Goal: Information Seeking & Learning: Learn about a topic

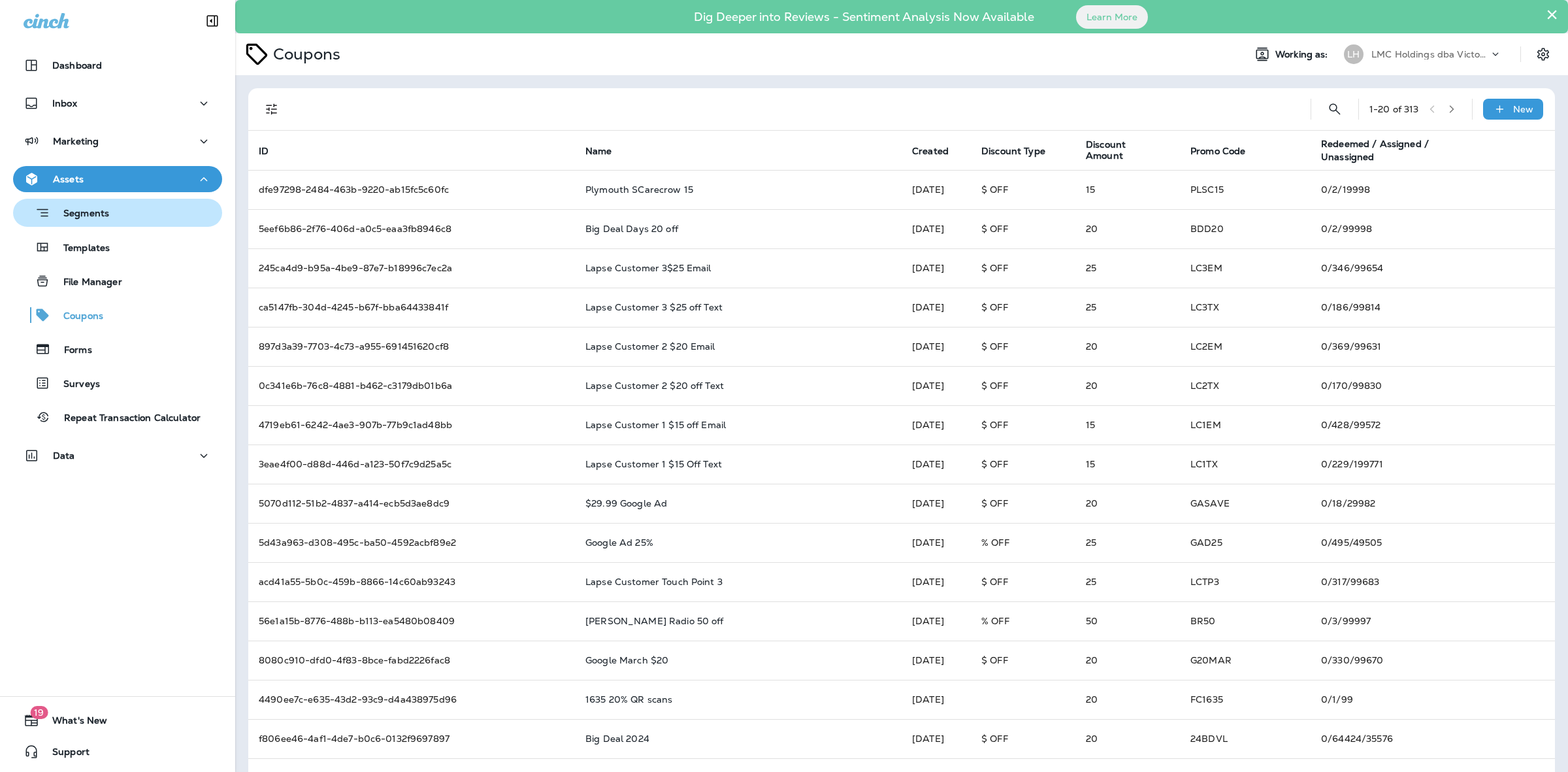
click at [122, 217] on div "Segments" at bounding box center [118, 212] width 198 height 20
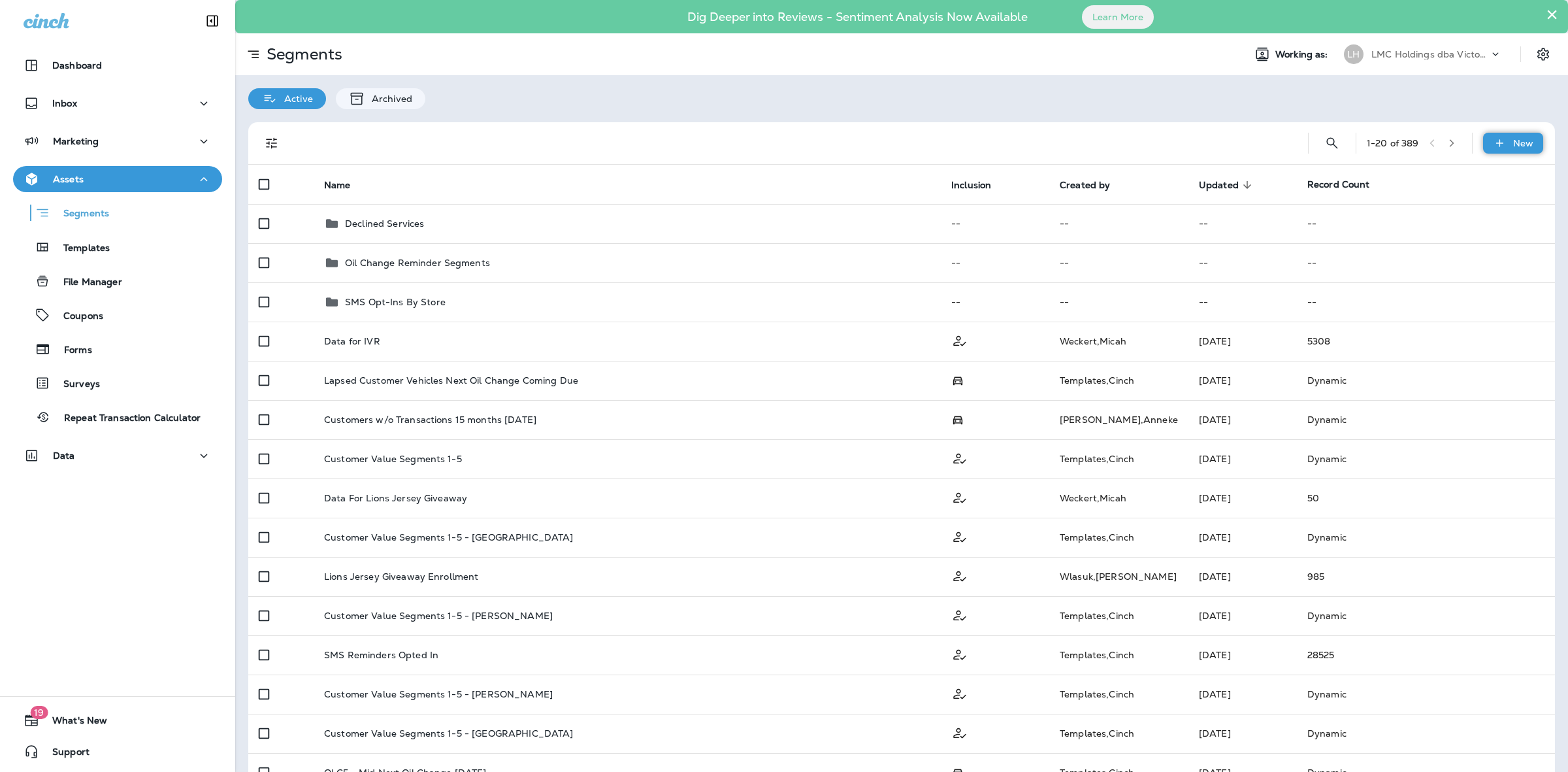
click at [1513, 141] on p "New" at bounding box center [1523, 143] width 20 height 11
click at [1464, 167] on button "New Segment" at bounding box center [1465, 175] width 131 height 32
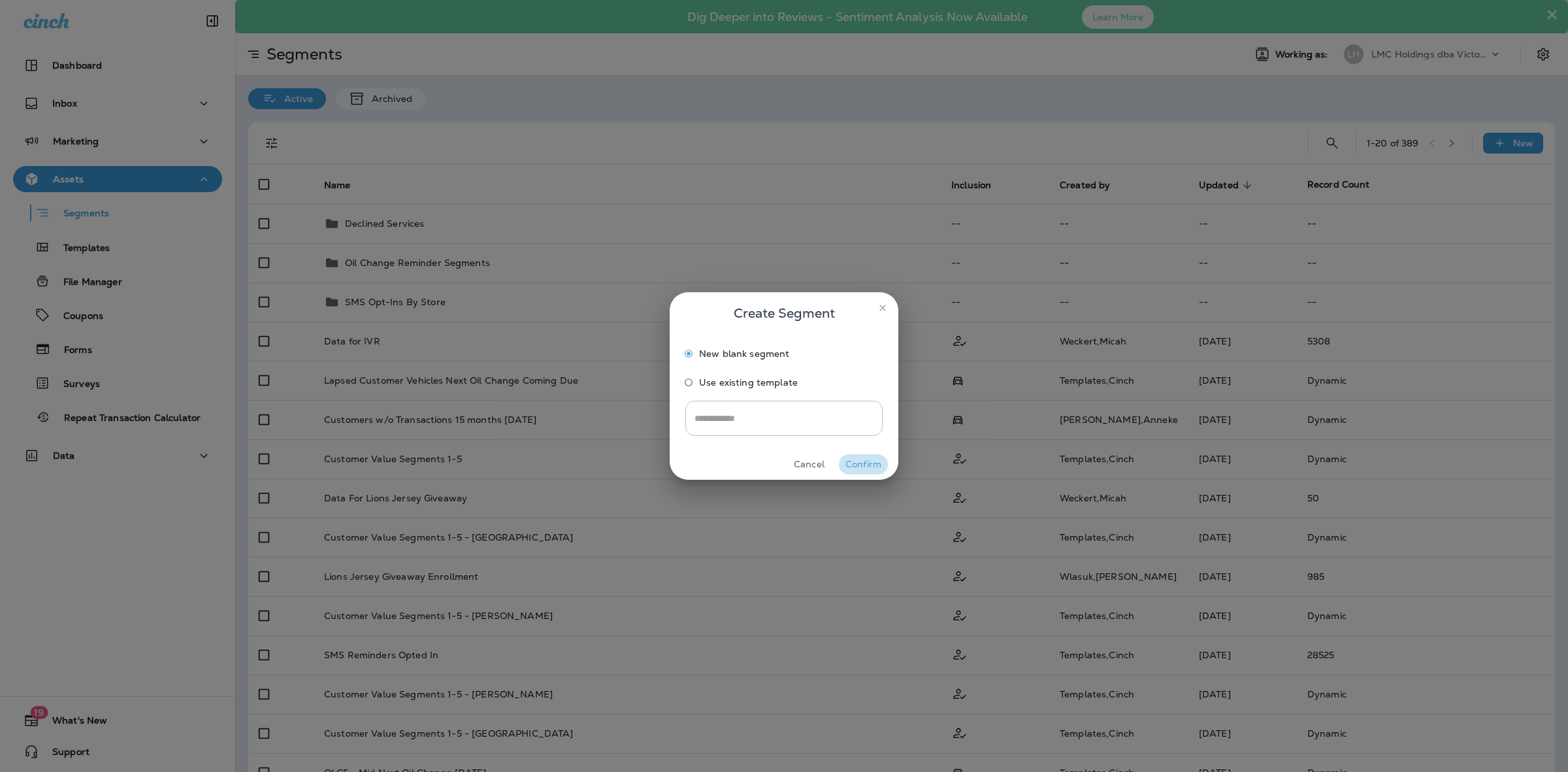
click at [864, 464] on button "Confirm" at bounding box center [863, 464] width 49 height 20
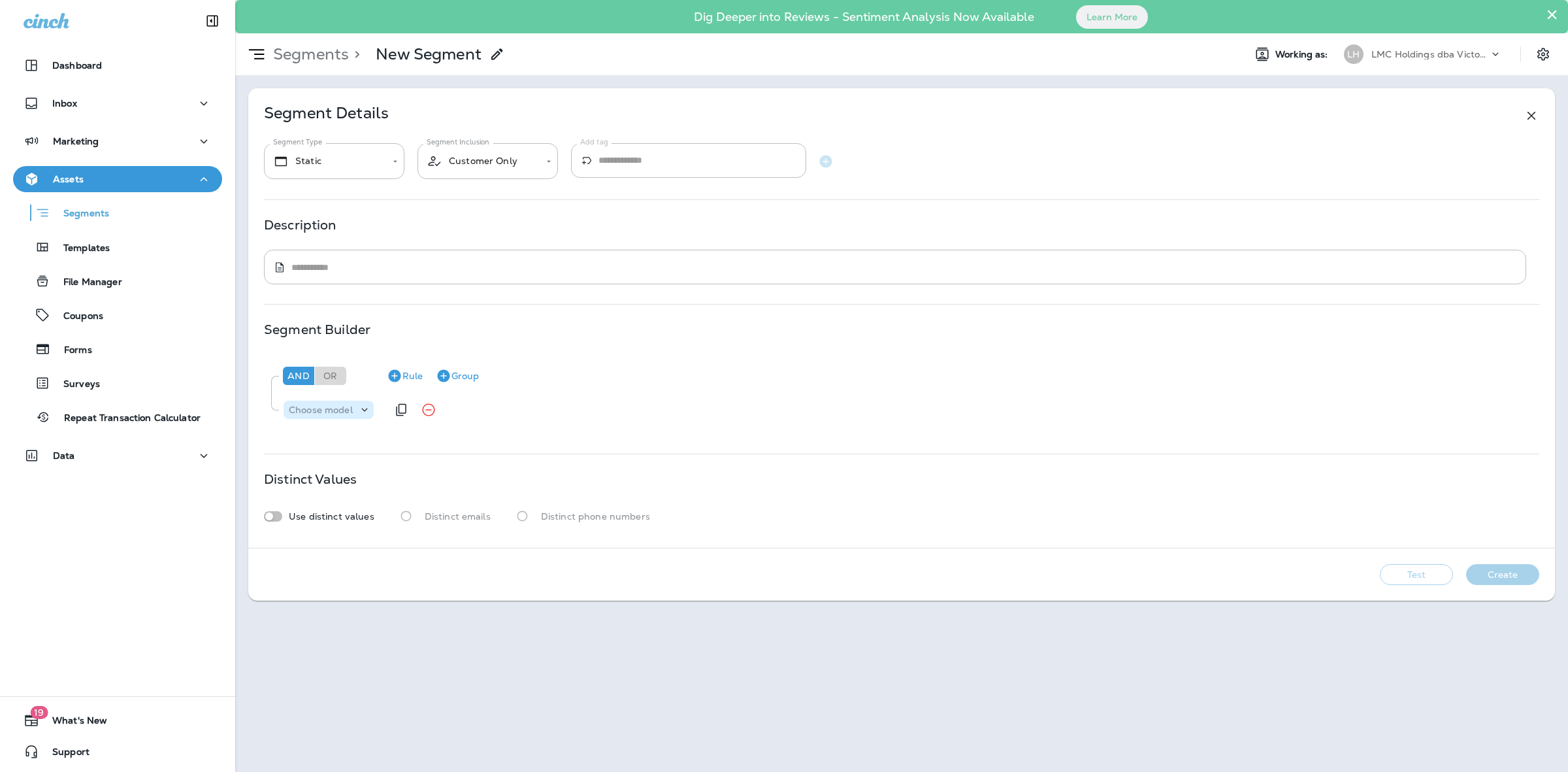
click at [330, 406] on p "Choose model" at bounding box center [320, 410] width 64 height 11
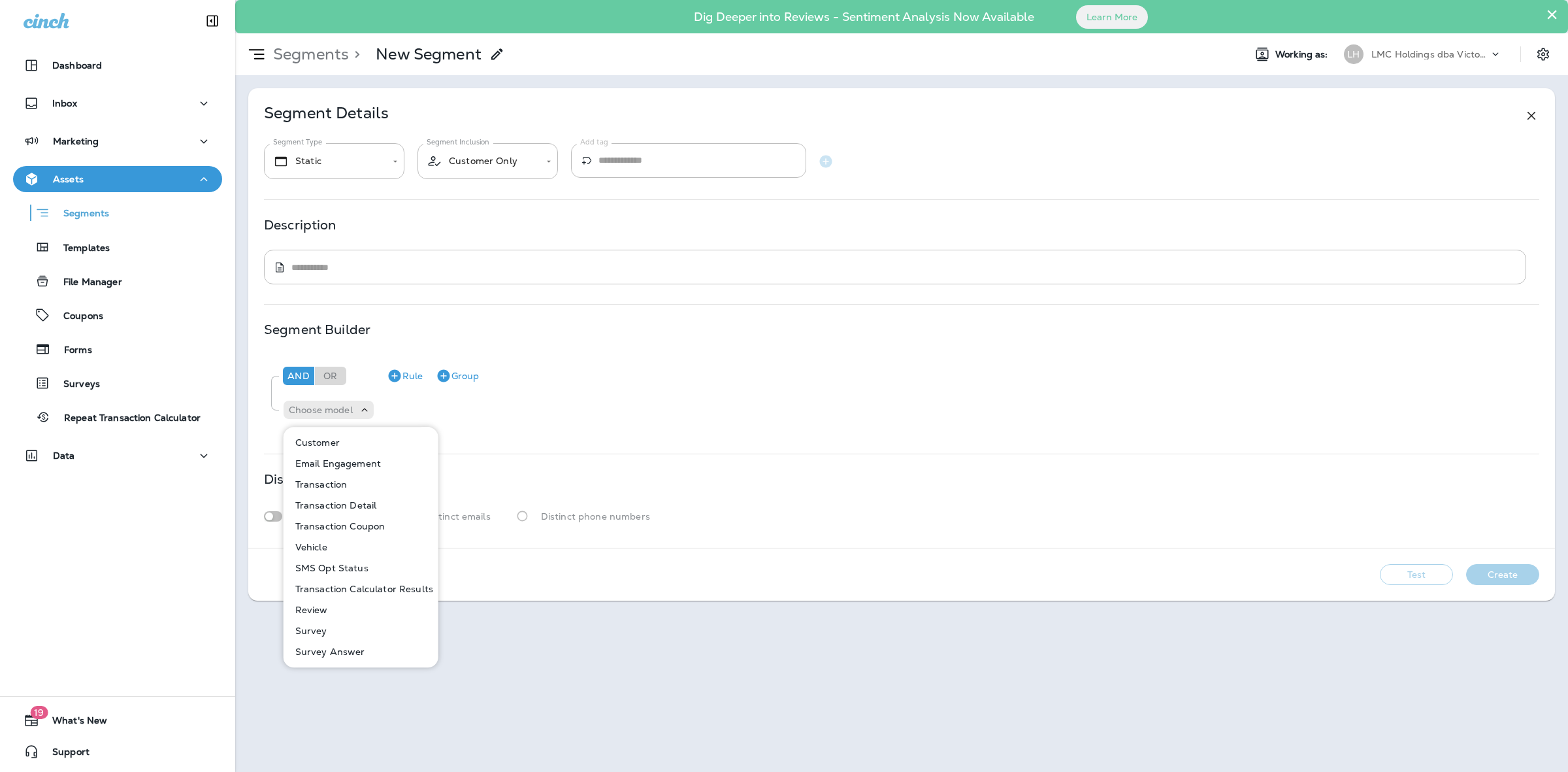
click at [340, 443] on button "Customer" at bounding box center [361, 443] width 154 height 21
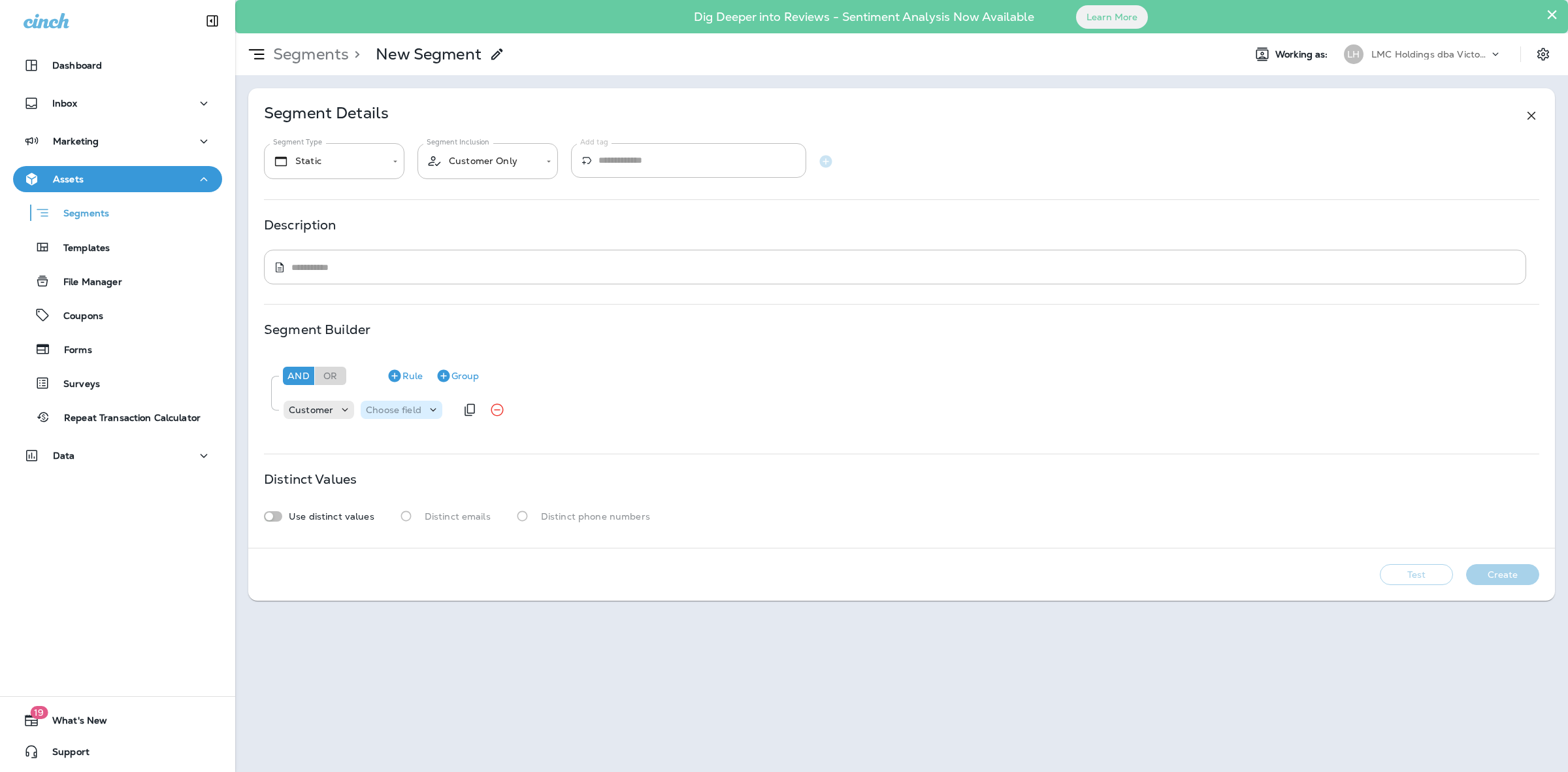
click at [377, 408] on p "Choose field" at bounding box center [394, 410] width 56 height 11
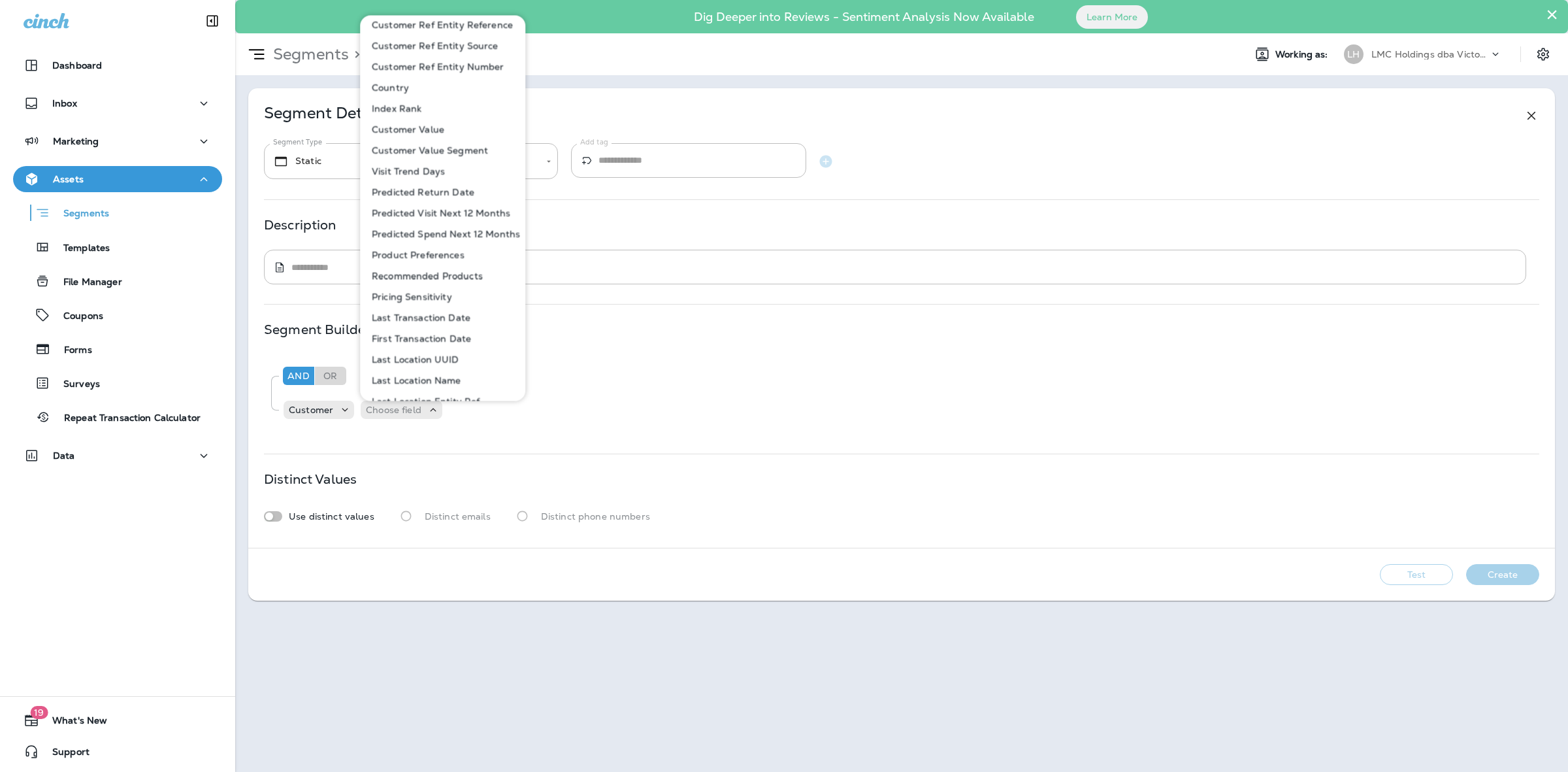
scroll to position [406, 0]
click at [441, 331] on p "First Transaction Date" at bounding box center [419, 336] width 104 height 11
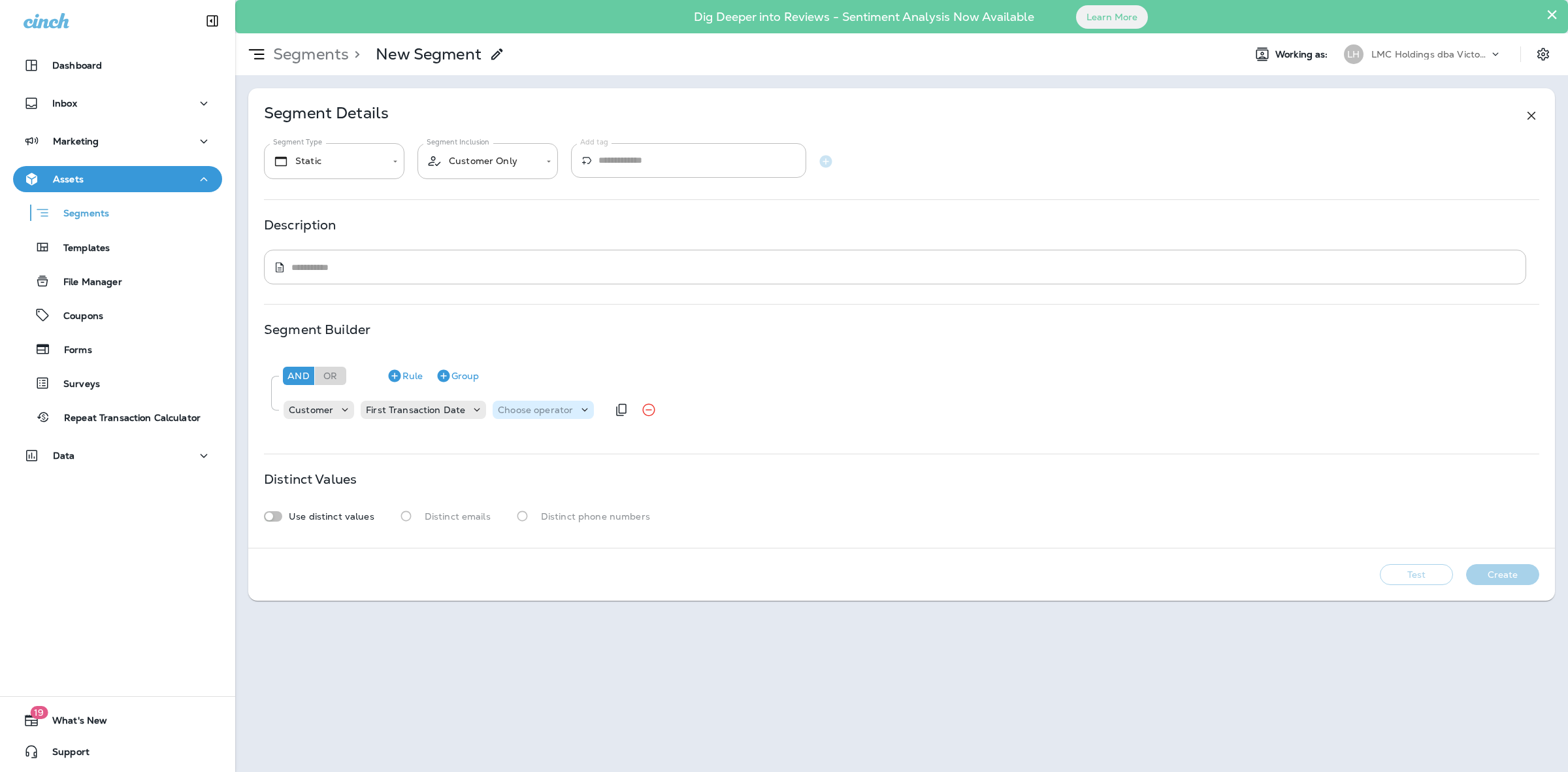
click at [522, 412] on p "Choose operator" at bounding box center [536, 410] width 75 height 11
click at [534, 613] on p "is between" at bounding box center [523, 610] width 55 height 11
click at [591, 406] on p "Choose query type" at bounding box center [623, 410] width 85 height 11
click at [605, 458] on p "Dates" at bounding box center [593, 464] width 32 height 11
click at [667, 412] on p "Choose Date" at bounding box center [686, 410] width 58 height 11
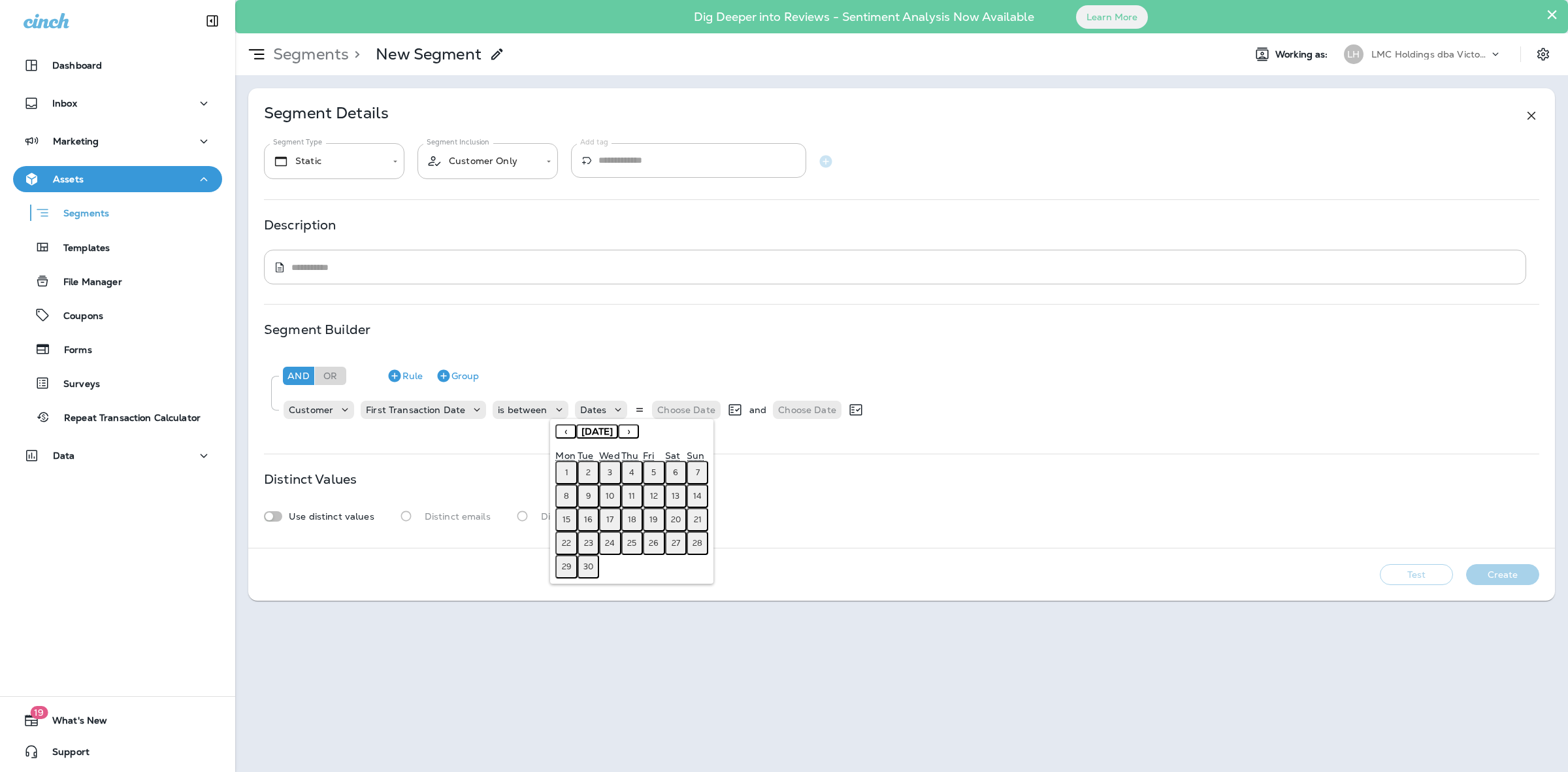
click at [568, 538] on abbr "22" at bounding box center [566, 543] width 9 height 11
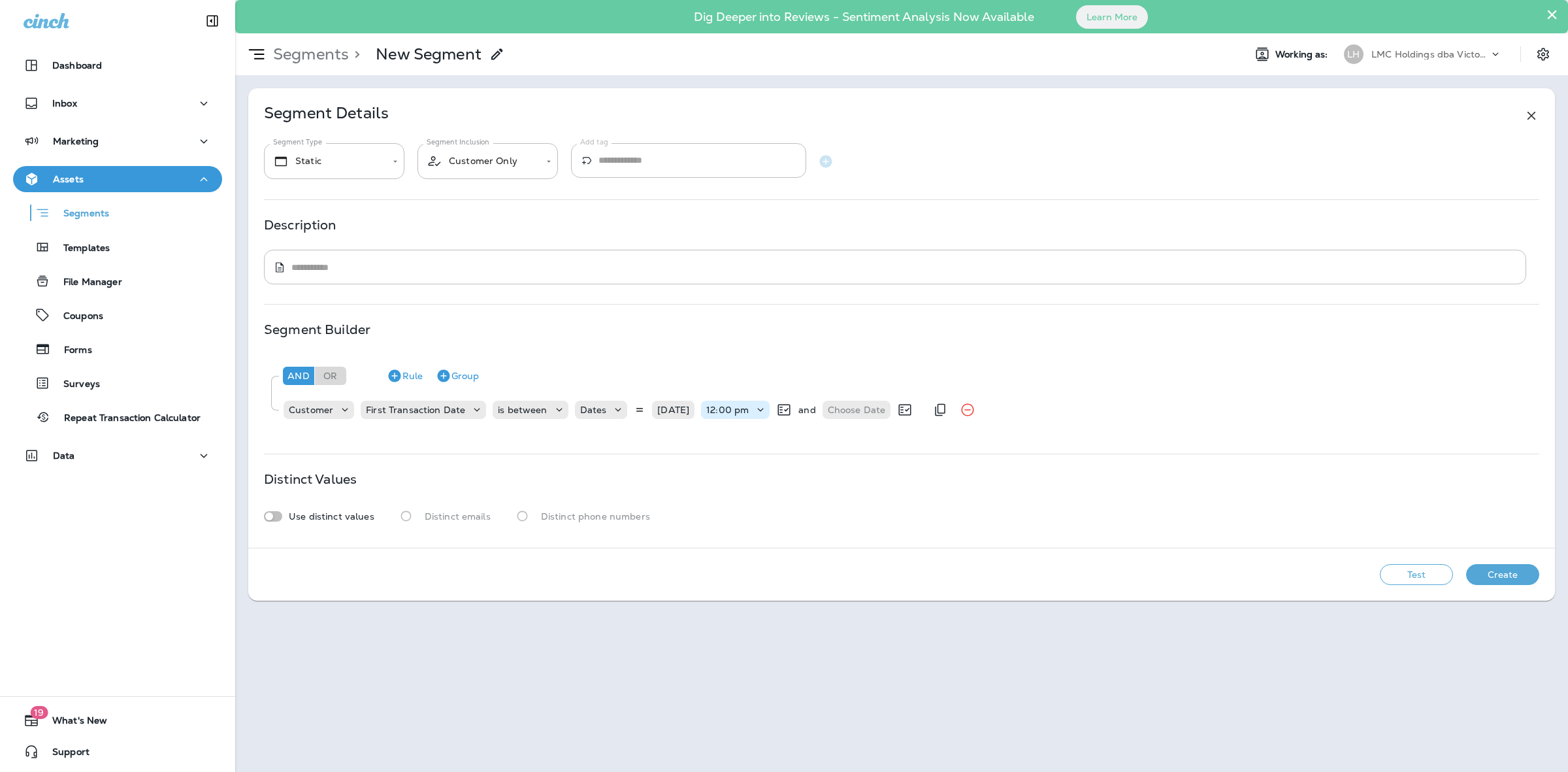
click at [745, 410] on p "12:00 pm" at bounding box center [727, 410] width 43 height 11
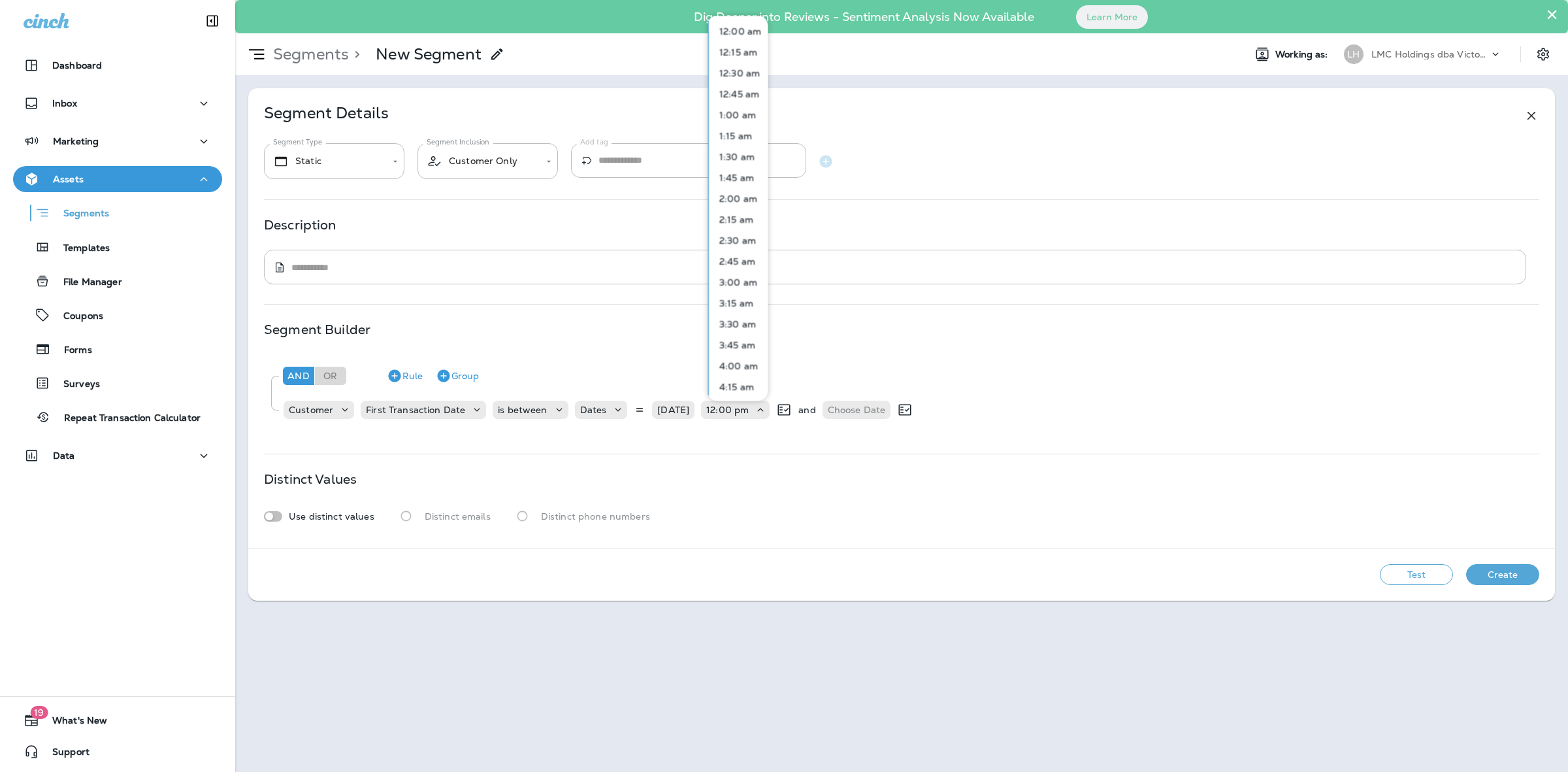
click at [742, 33] on p "12:00 am" at bounding box center [738, 31] width 47 height 11
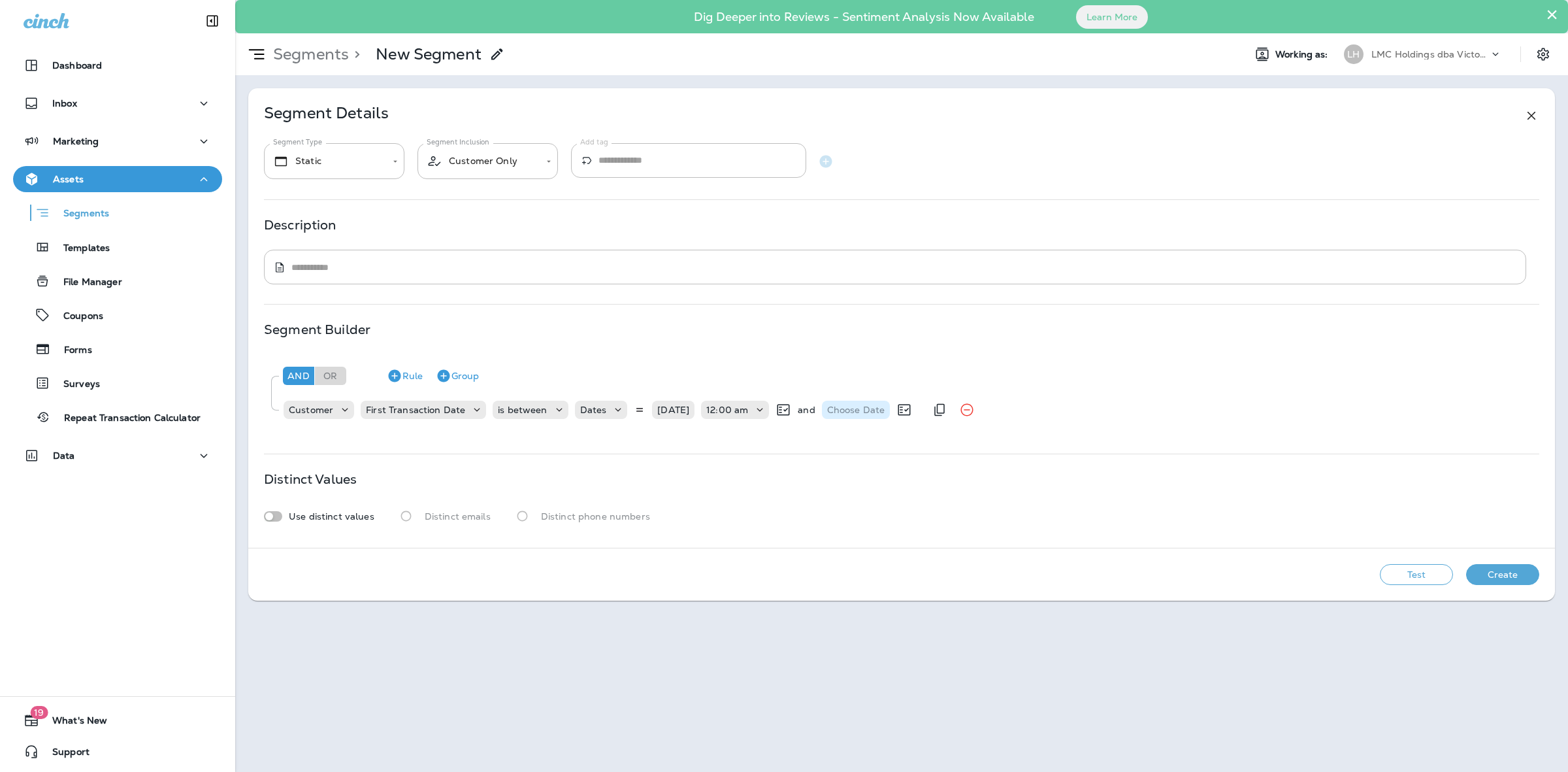
click at [857, 415] on p "Choose Date" at bounding box center [856, 410] width 58 height 11
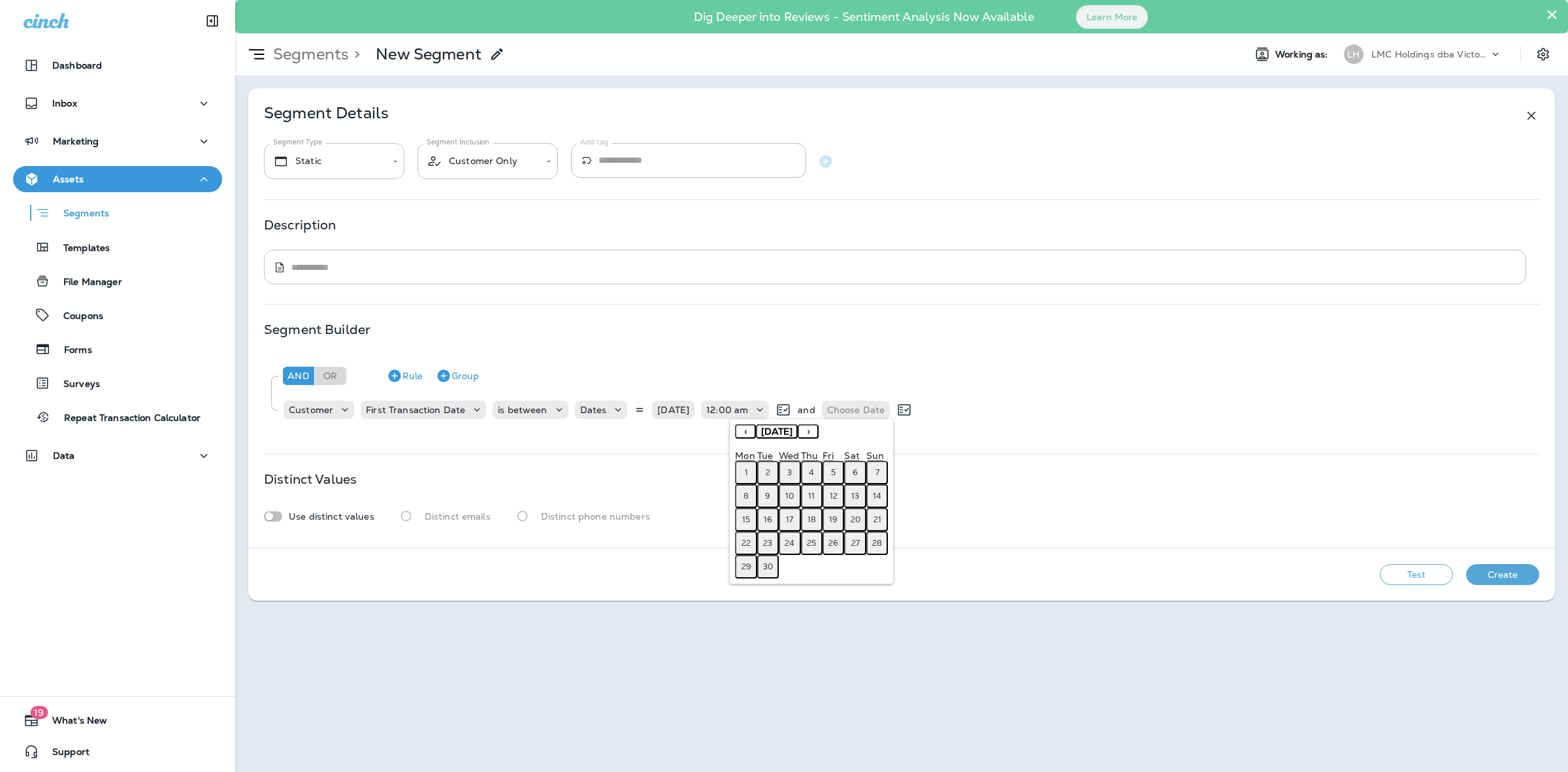
click at [877, 514] on abbr "21" at bounding box center [877, 519] width 8 height 11
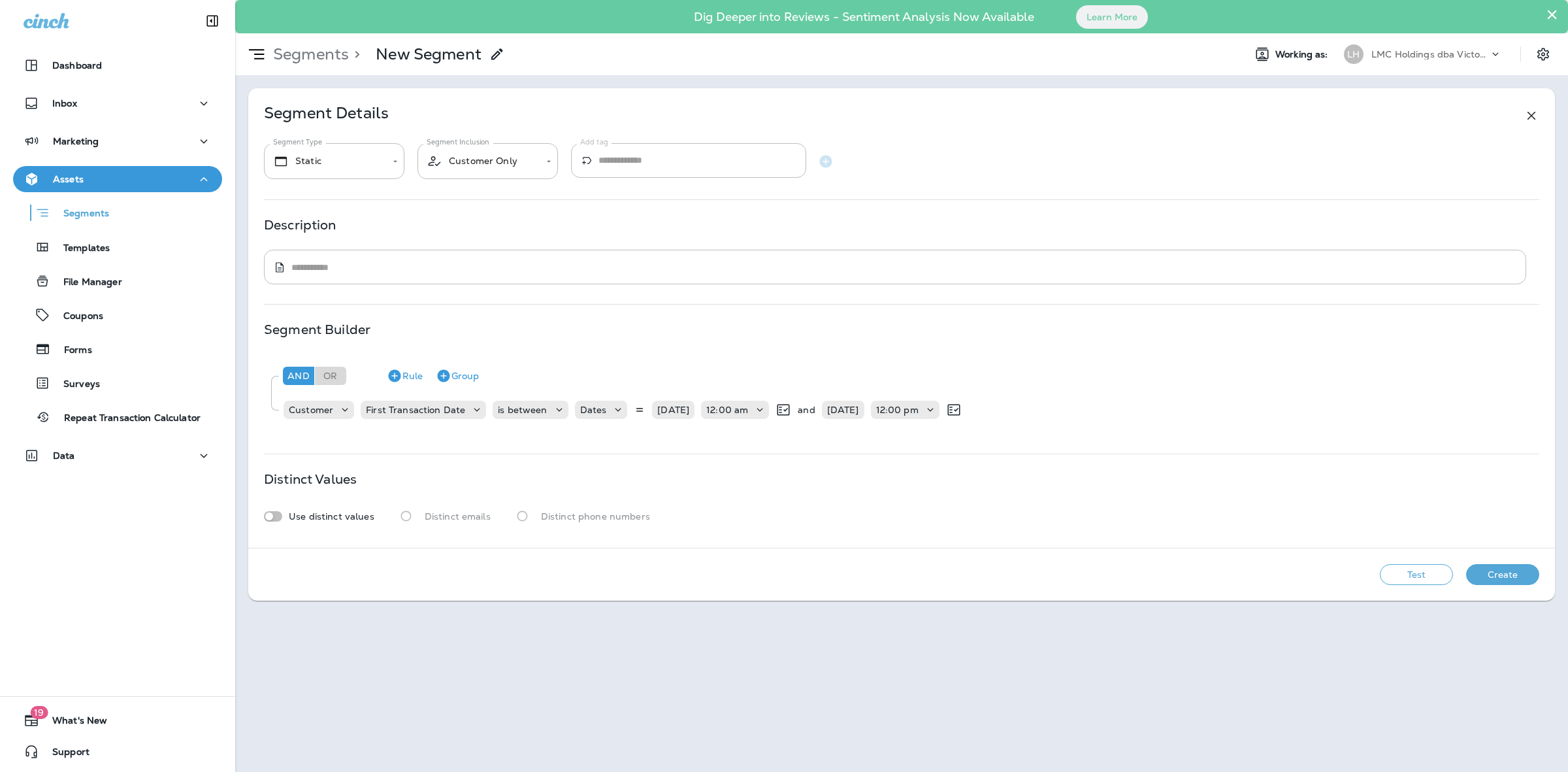
click at [1409, 570] on button "Test" at bounding box center [1416, 575] width 73 height 21
click at [861, 418] on div "[DATE]" at bounding box center [843, 410] width 43 height 18
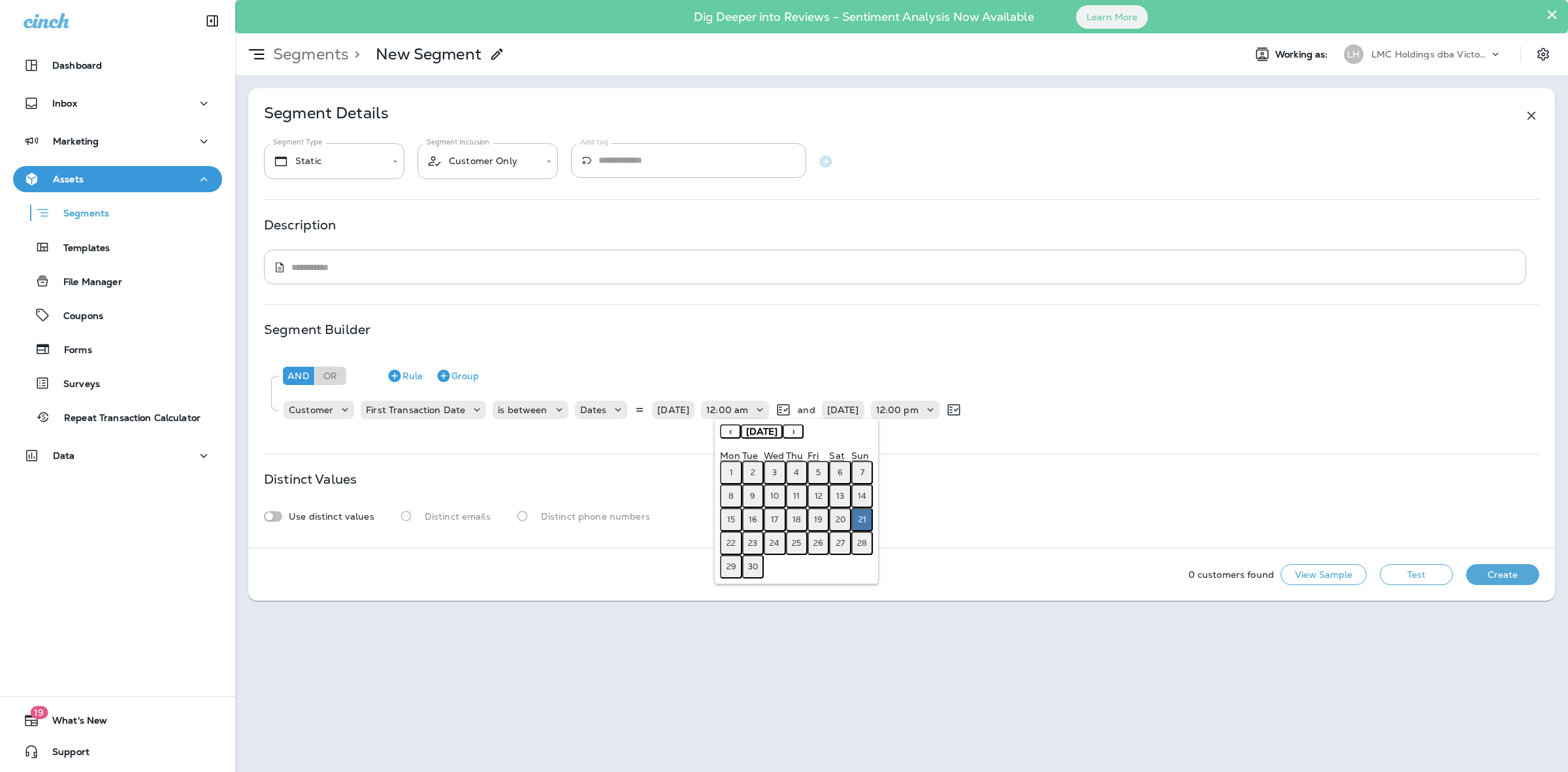
click at [860, 541] on abbr "28" at bounding box center [862, 543] width 10 height 11
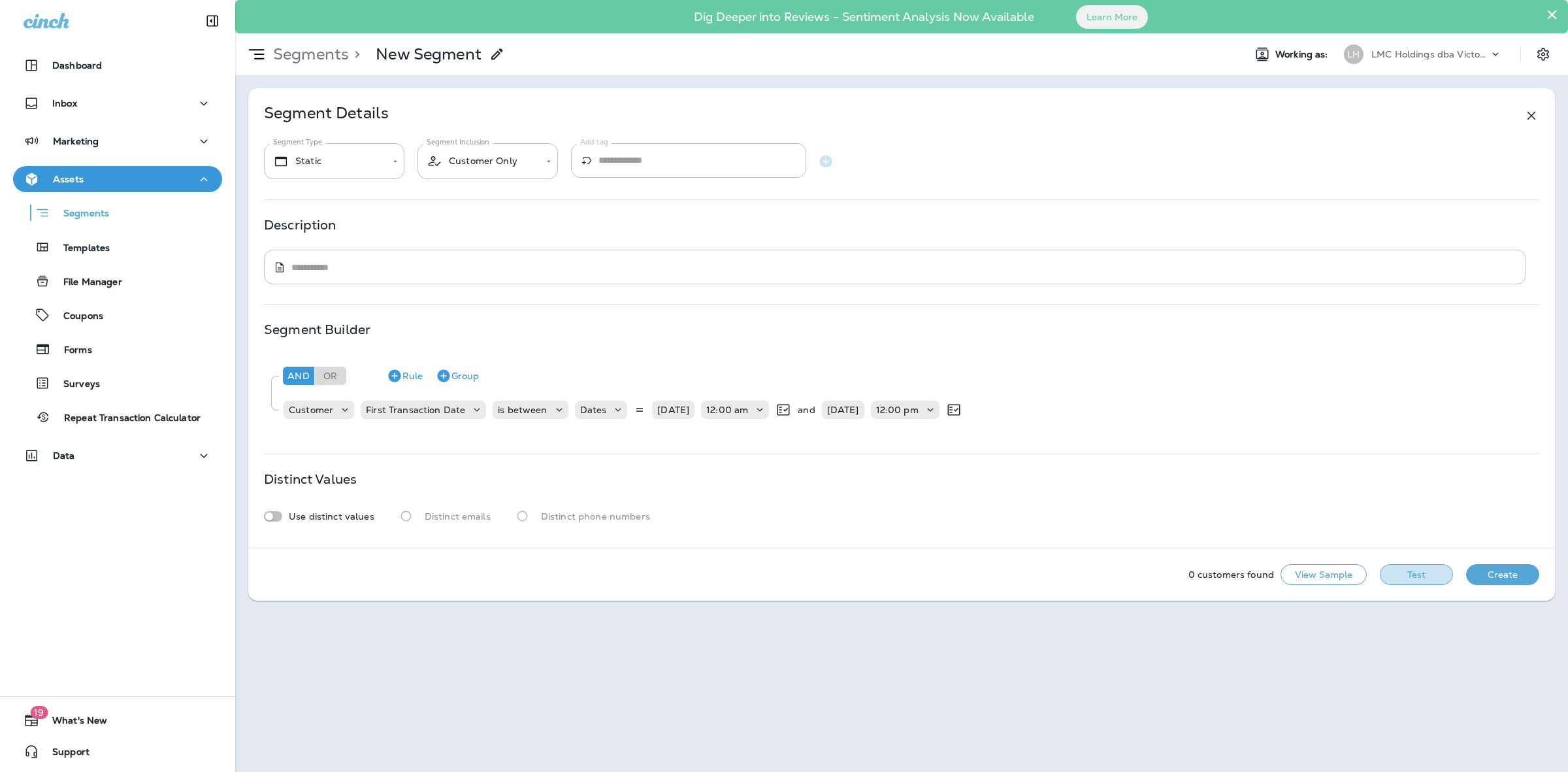
click at [1401, 569] on button "Test" at bounding box center [1416, 575] width 73 height 21
click at [99, 464] on button "Data" at bounding box center [118, 456] width 209 height 26
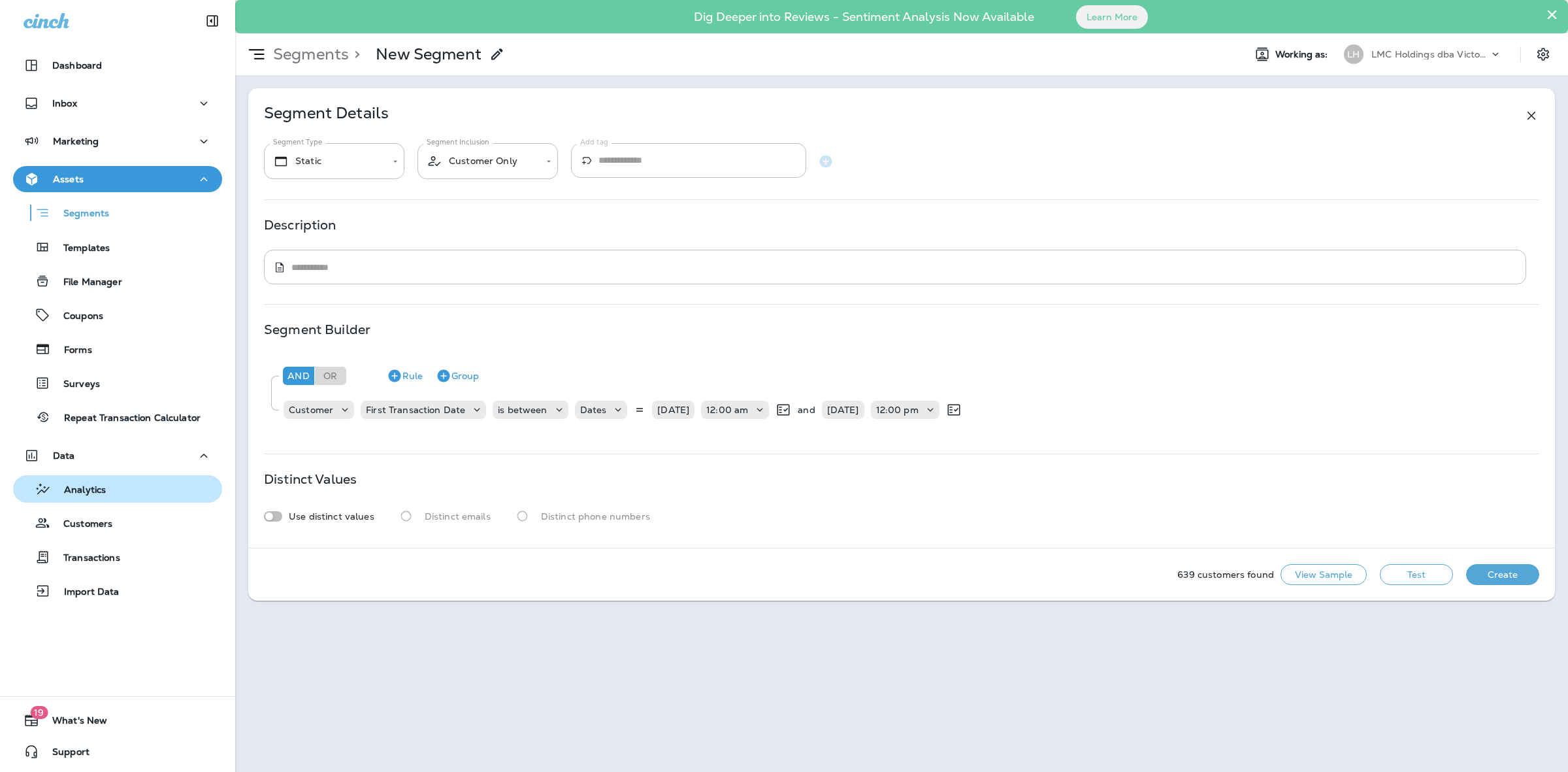
click at [100, 485] on p "Analytics" at bounding box center [79, 491] width 55 height 12
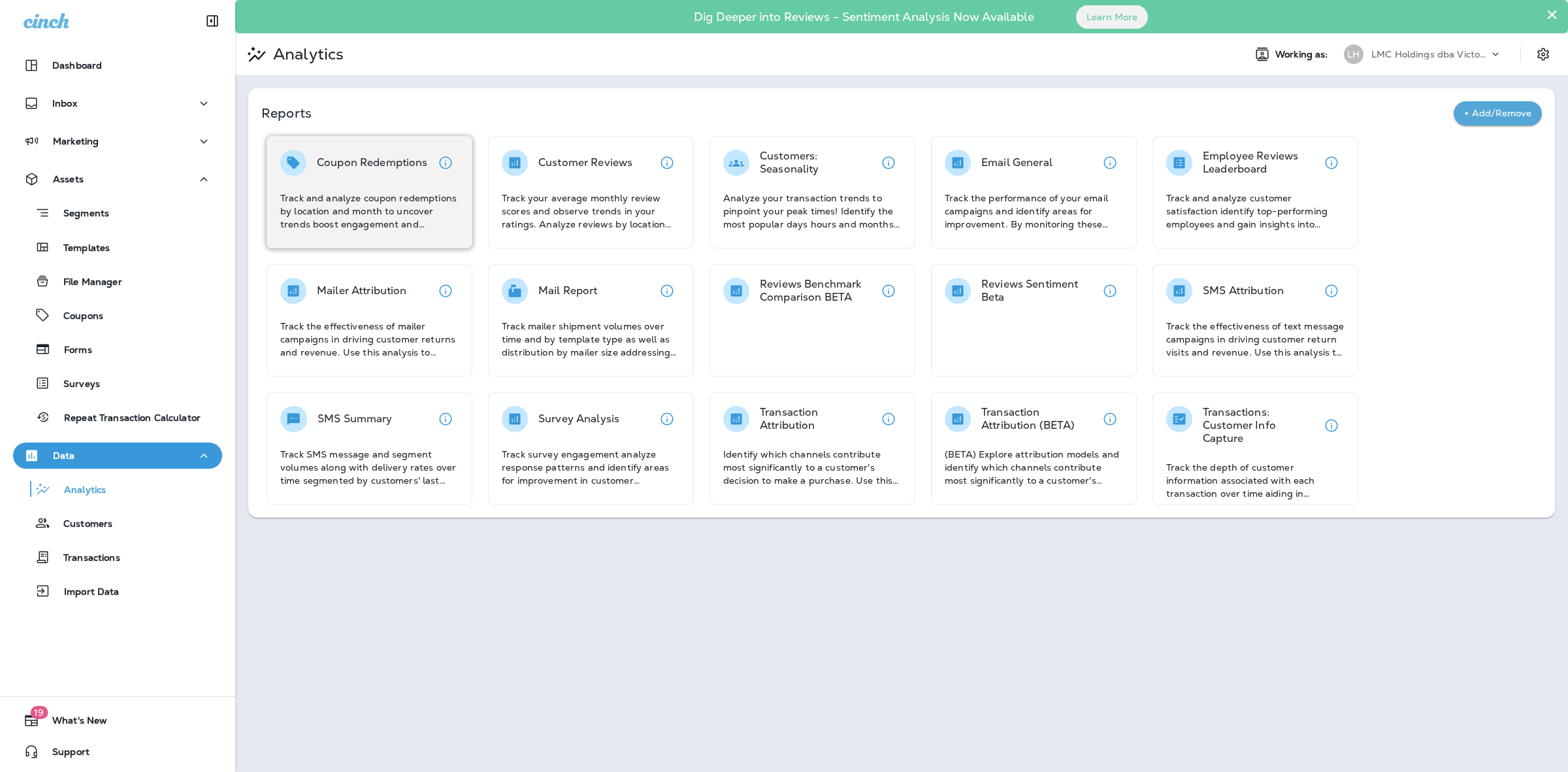
click at [388, 161] on p "Coupon Redemptions" at bounding box center [372, 163] width 111 height 13
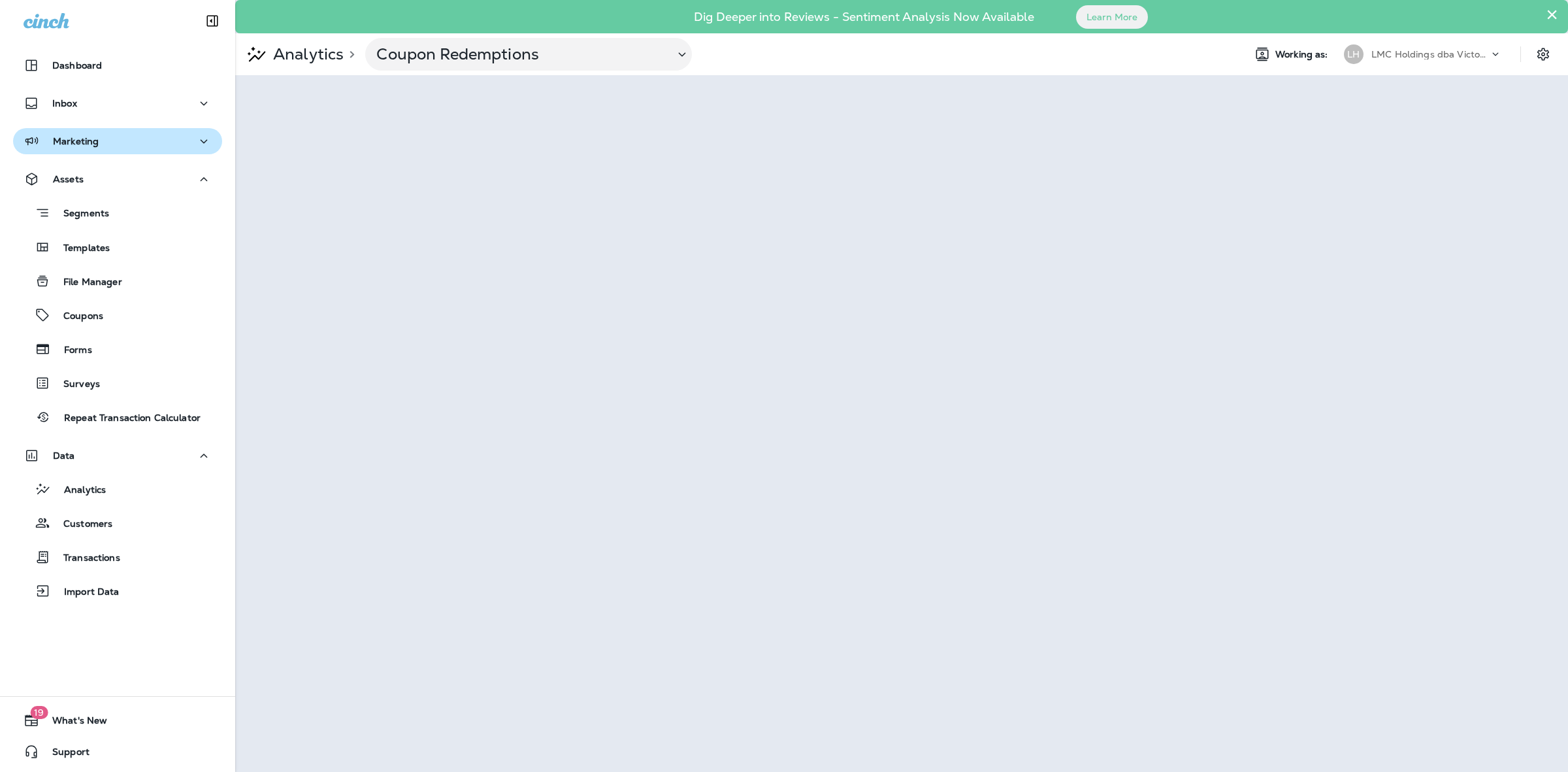
click at [135, 137] on div "Marketing" at bounding box center [118, 141] width 188 height 16
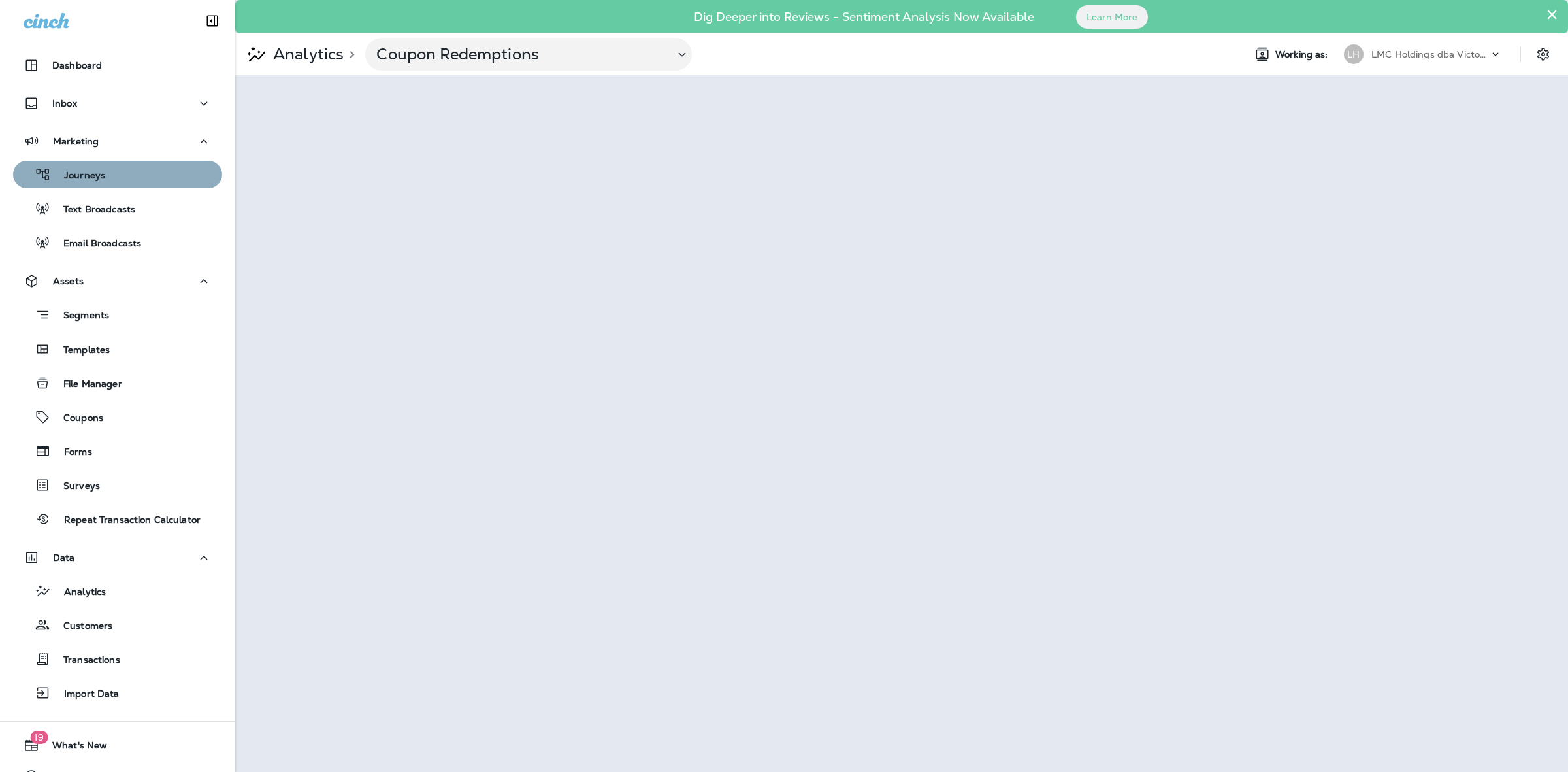
click at [120, 178] on div "Journeys" at bounding box center [118, 175] width 198 height 20
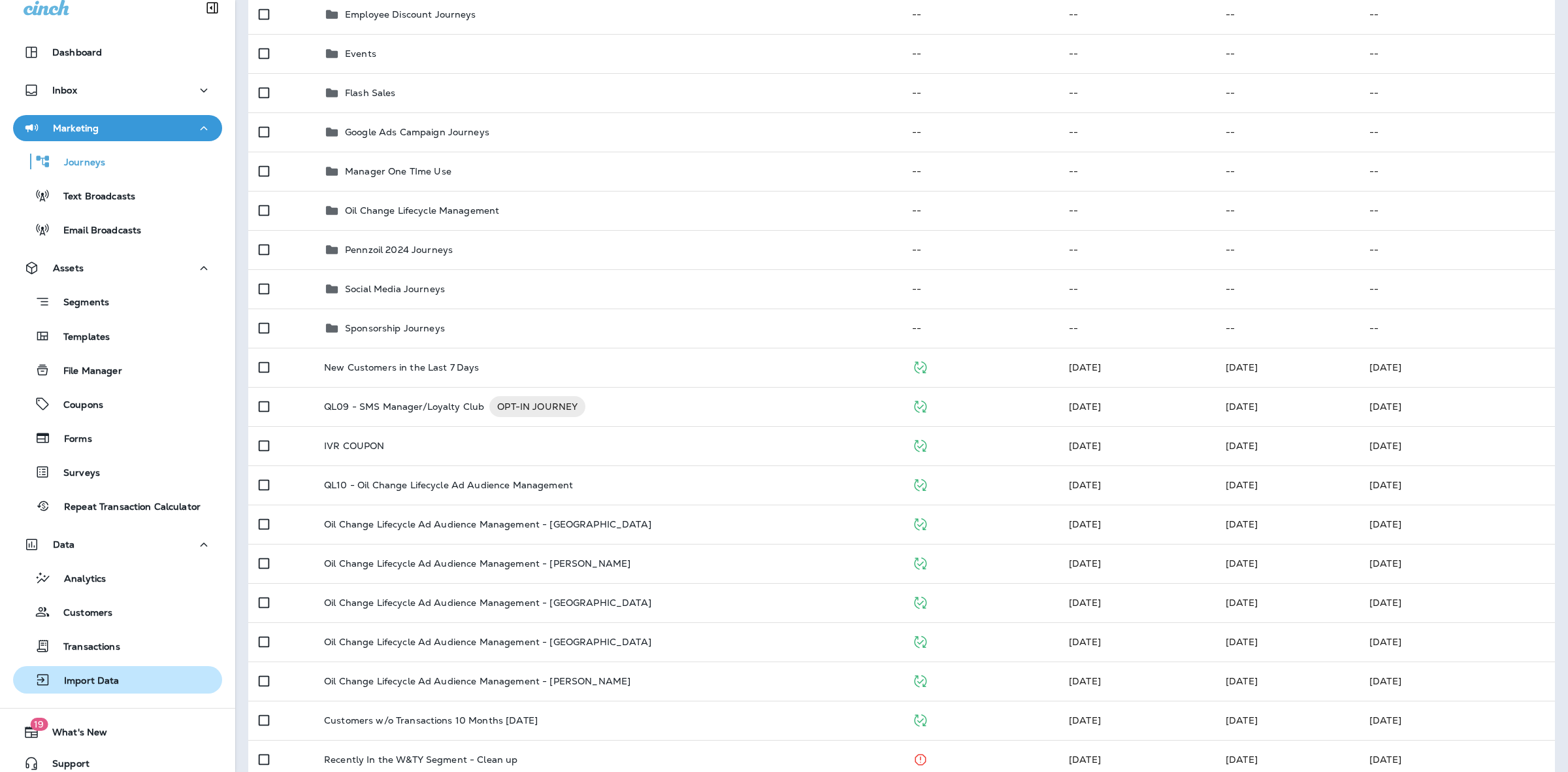
scroll to position [24, 0]
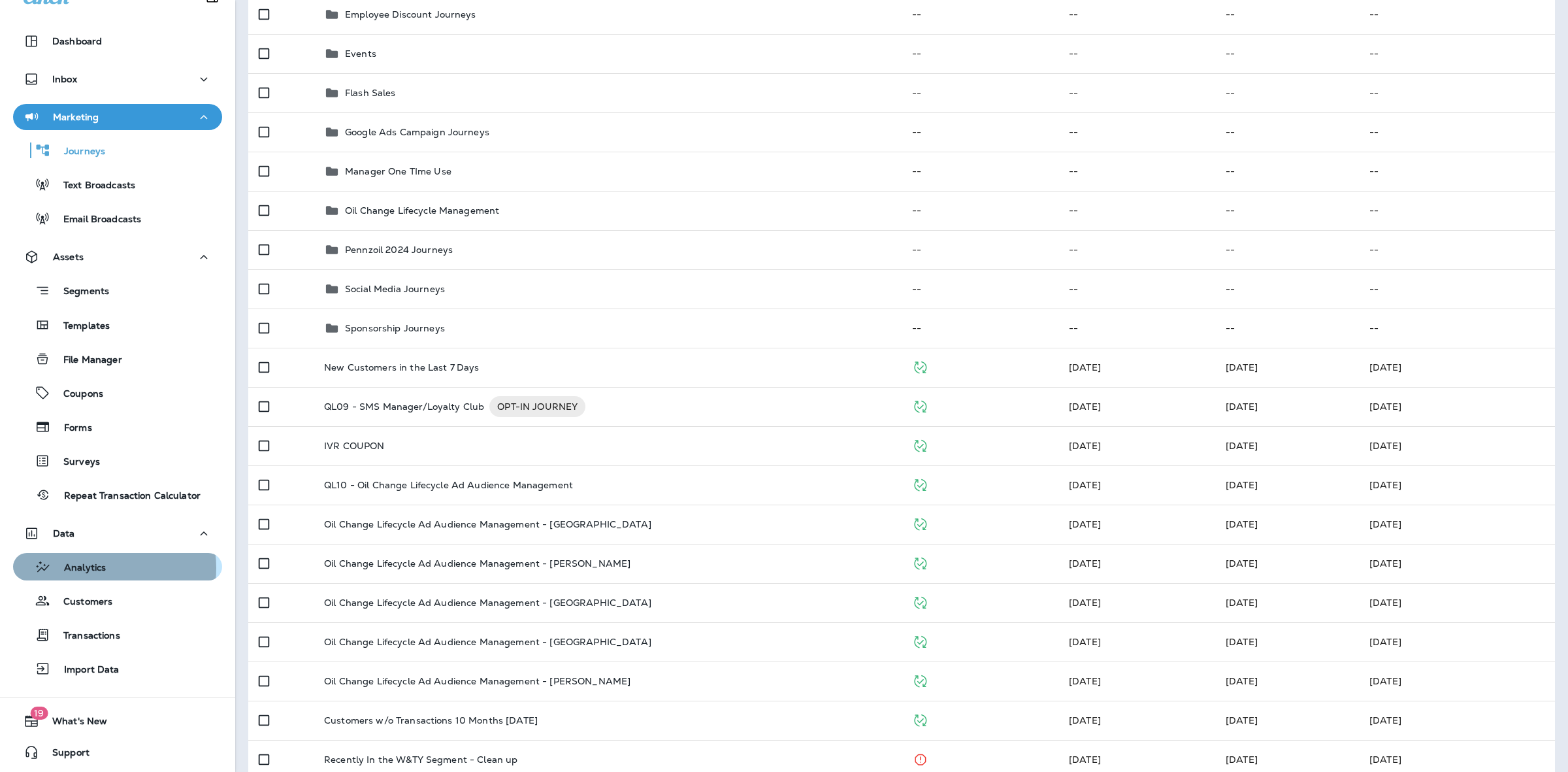
click at [103, 567] on p "Analytics" at bounding box center [79, 568] width 55 height 12
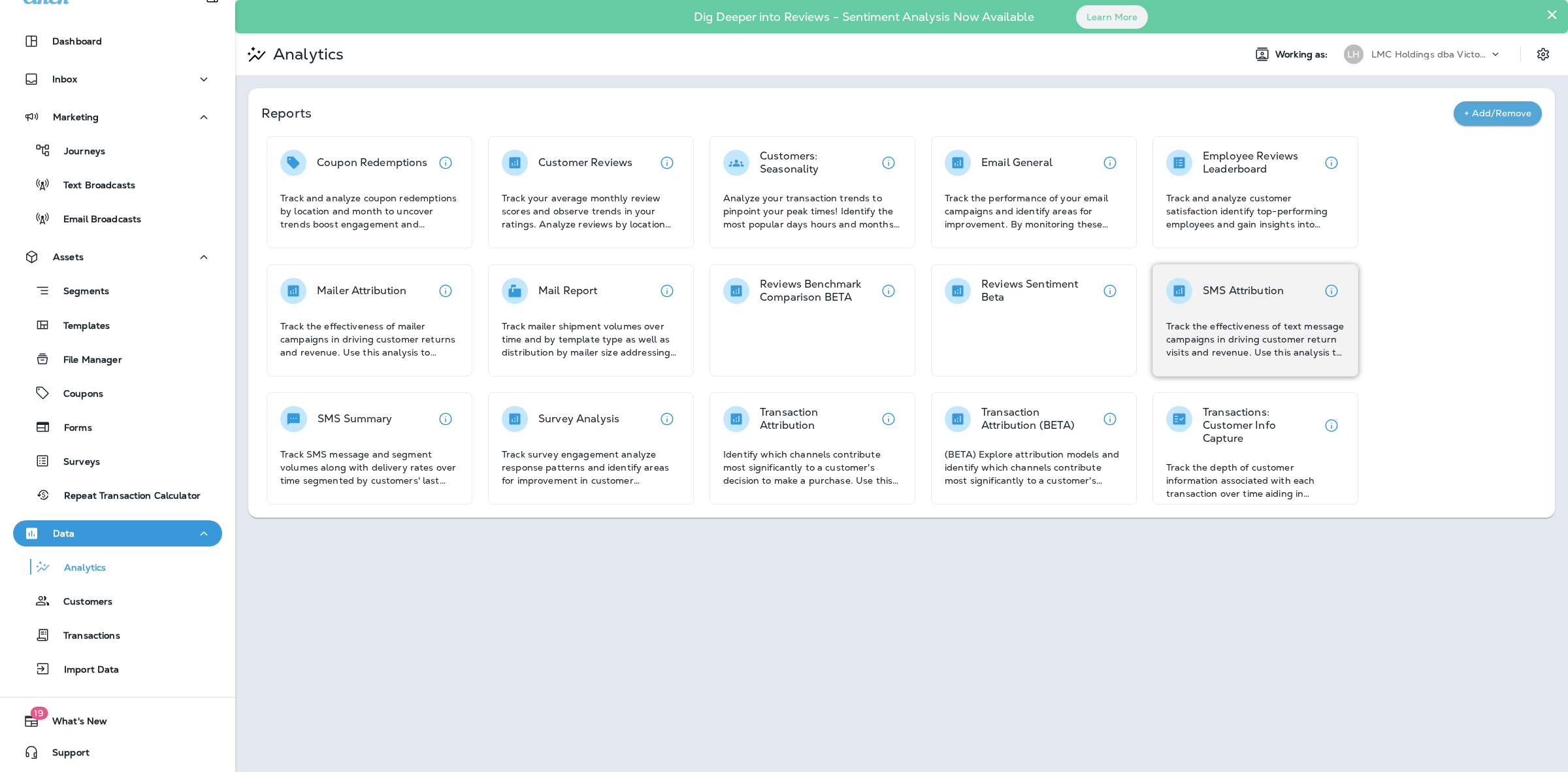
click at [1265, 322] on p "Track the effectiveness of text message campaigns in driving customer return vi…" at bounding box center [1255, 339] width 178 height 39
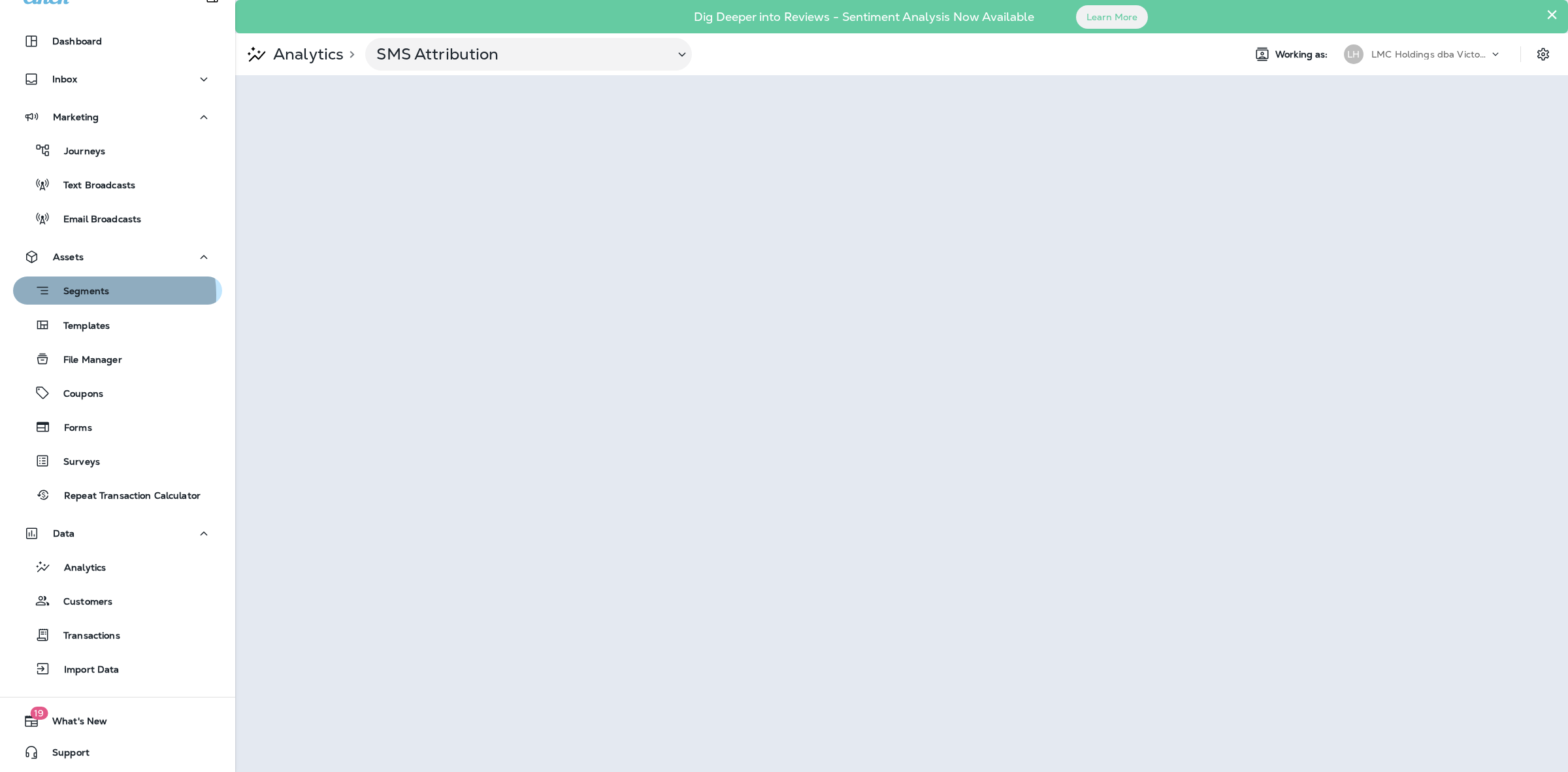
click at [97, 294] on p "Segments" at bounding box center [80, 292] width 58 height 13
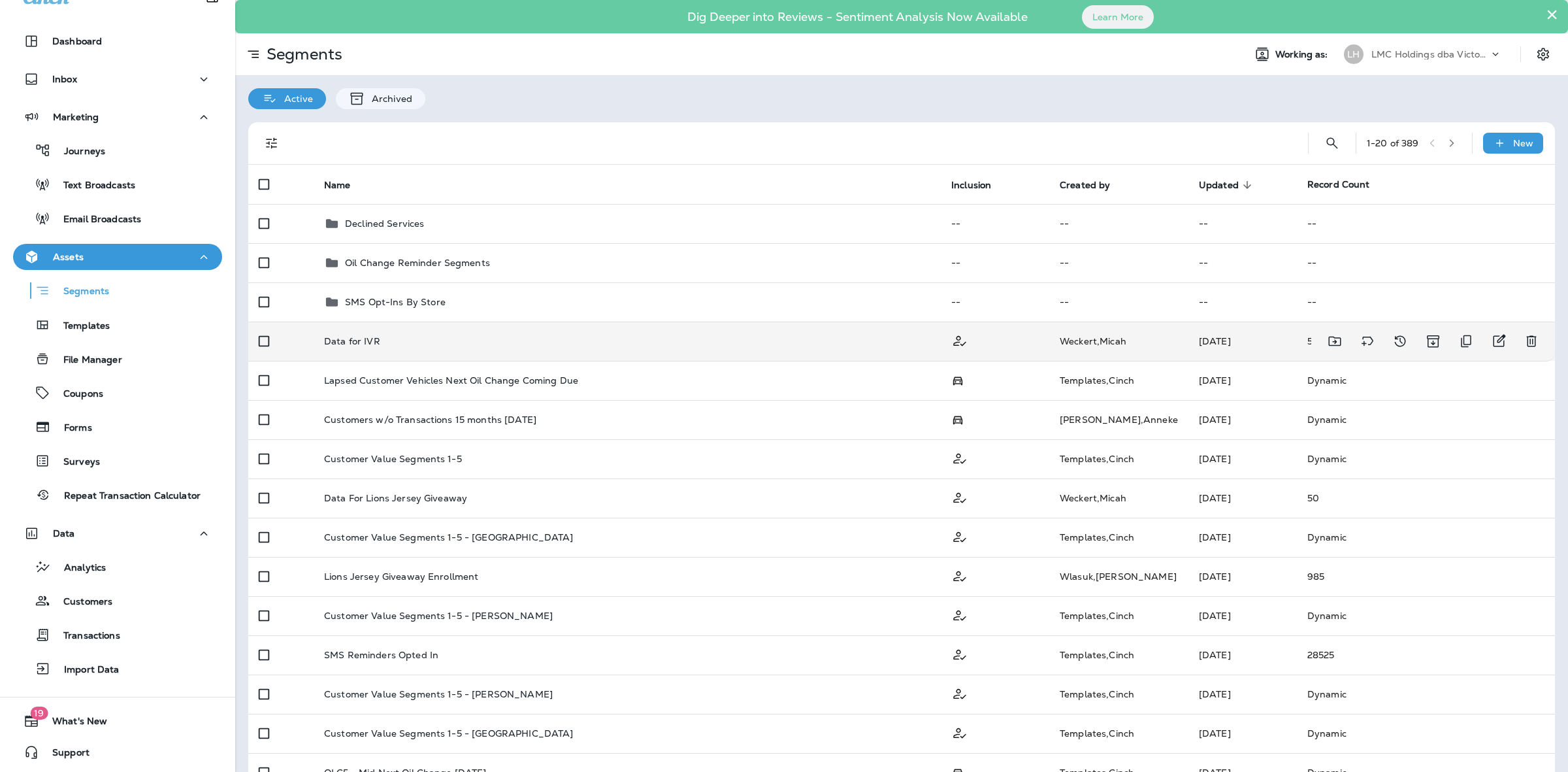
click at [619, 350] on td "Data for IVR" at bounding box center [627, 341] width 627 height 39
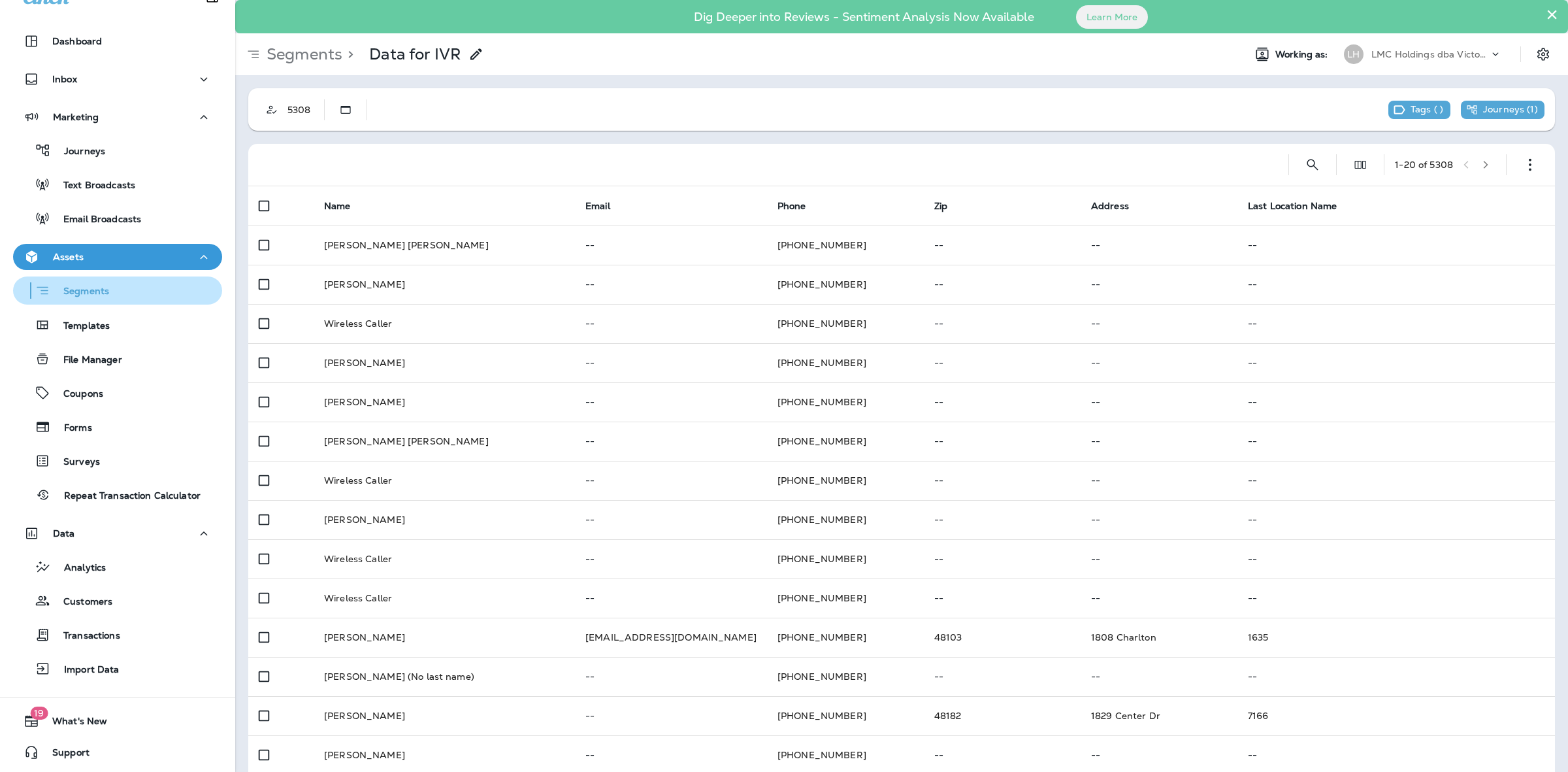
click at [109, 285] on div "Segments" at bounding box center [118, 290] width 198 height 20
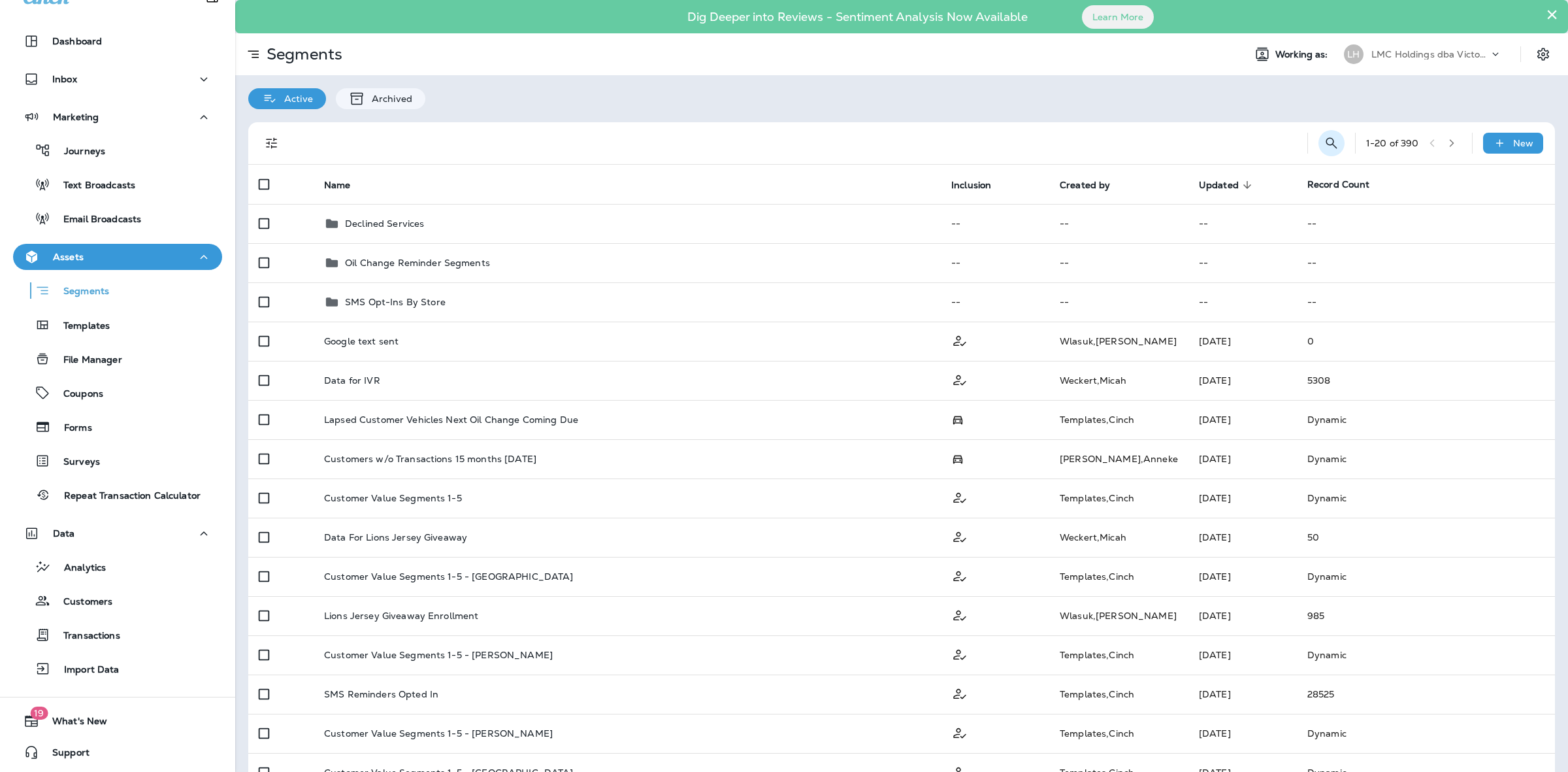
click at [1326, 139] on icon "Search Segments" at bounding box center [1331, 143] width 11 height 11
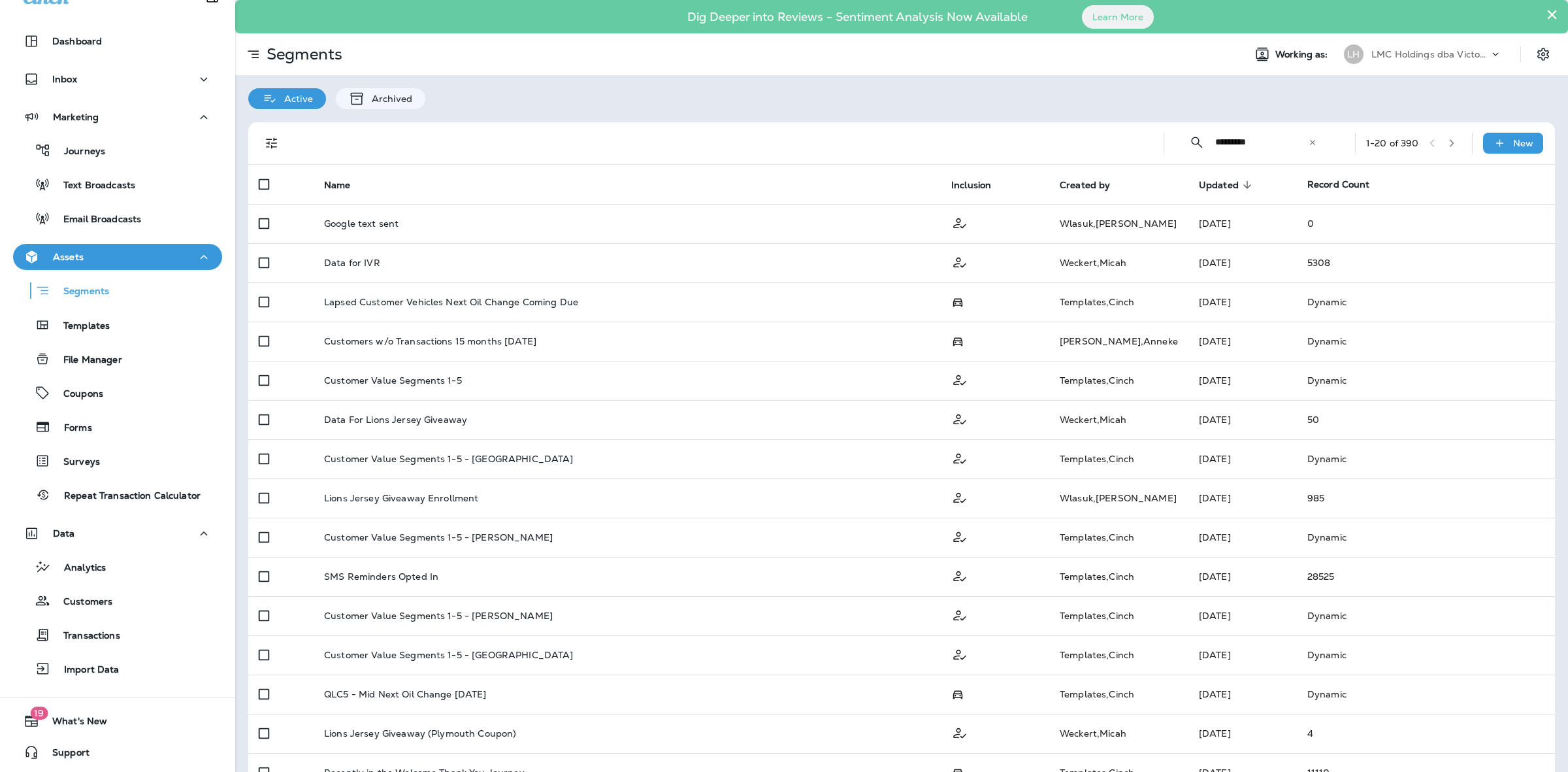
type input "*********"
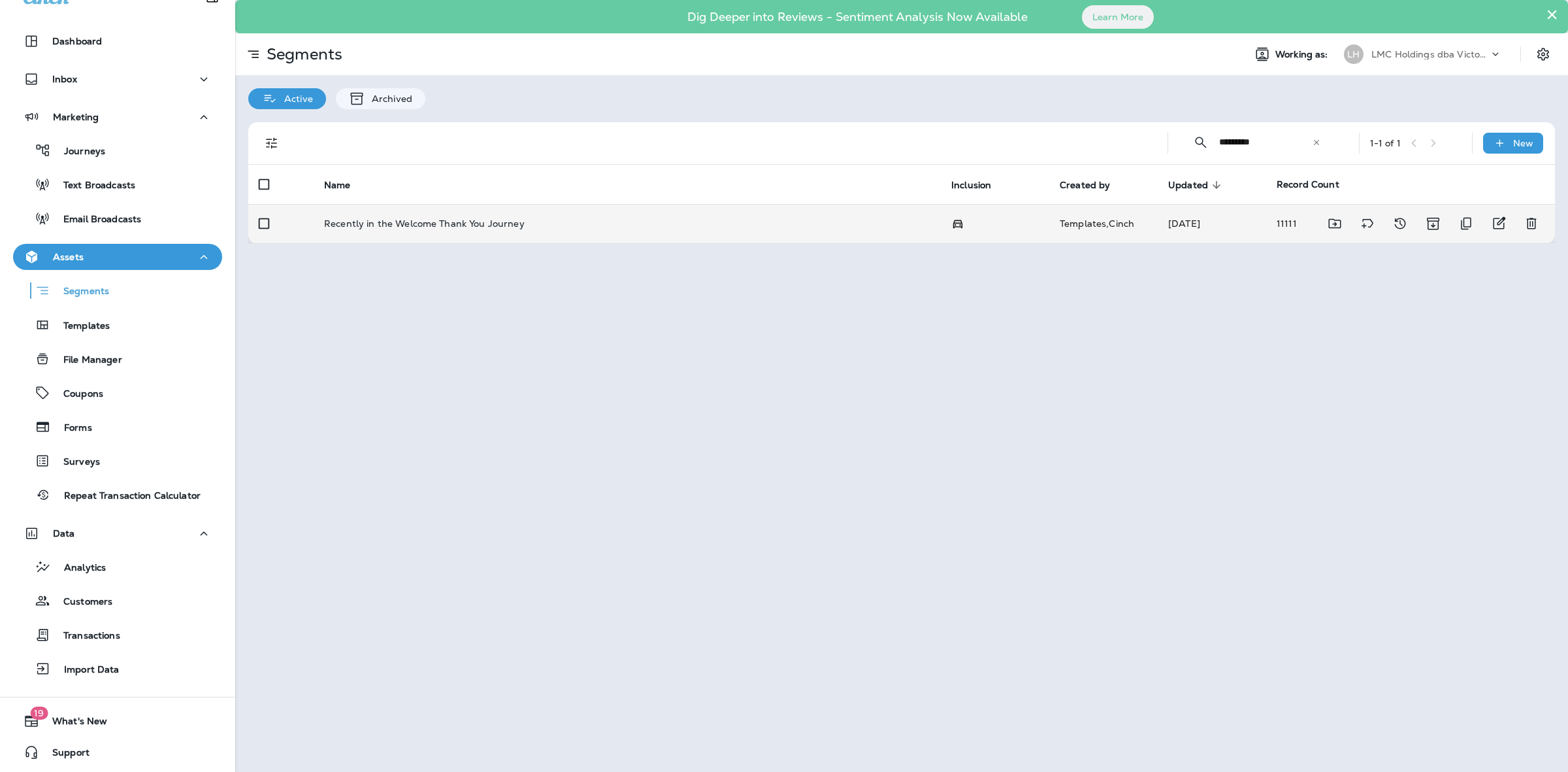
click at [597, 231] on td "Recently in the Welcome Thank You Journey" at bounding box center [627, 224] width 627 height 39
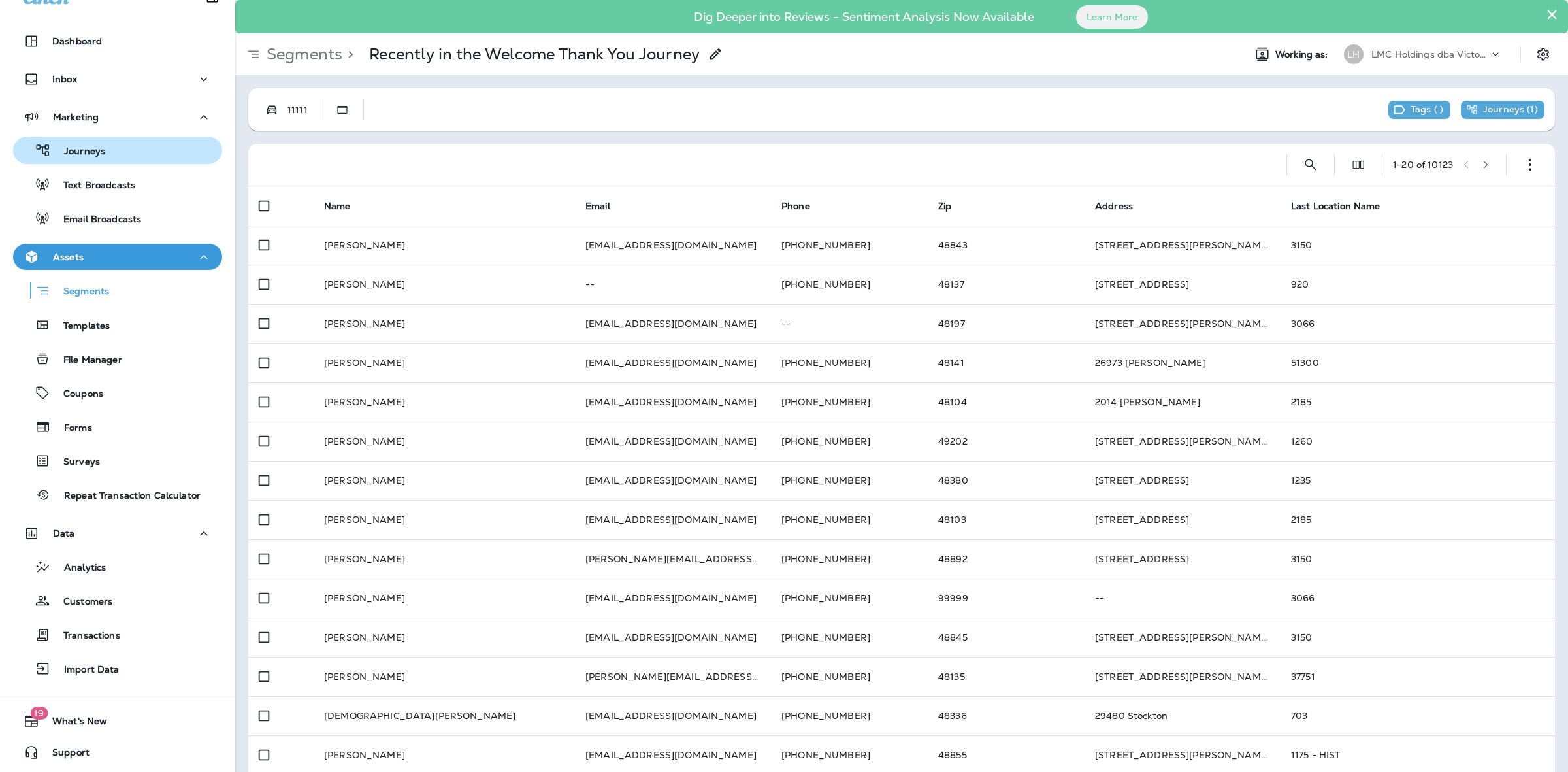
click at [132, 145] on div "Journeys" at bounding box center [118, 151] width 198 height 20
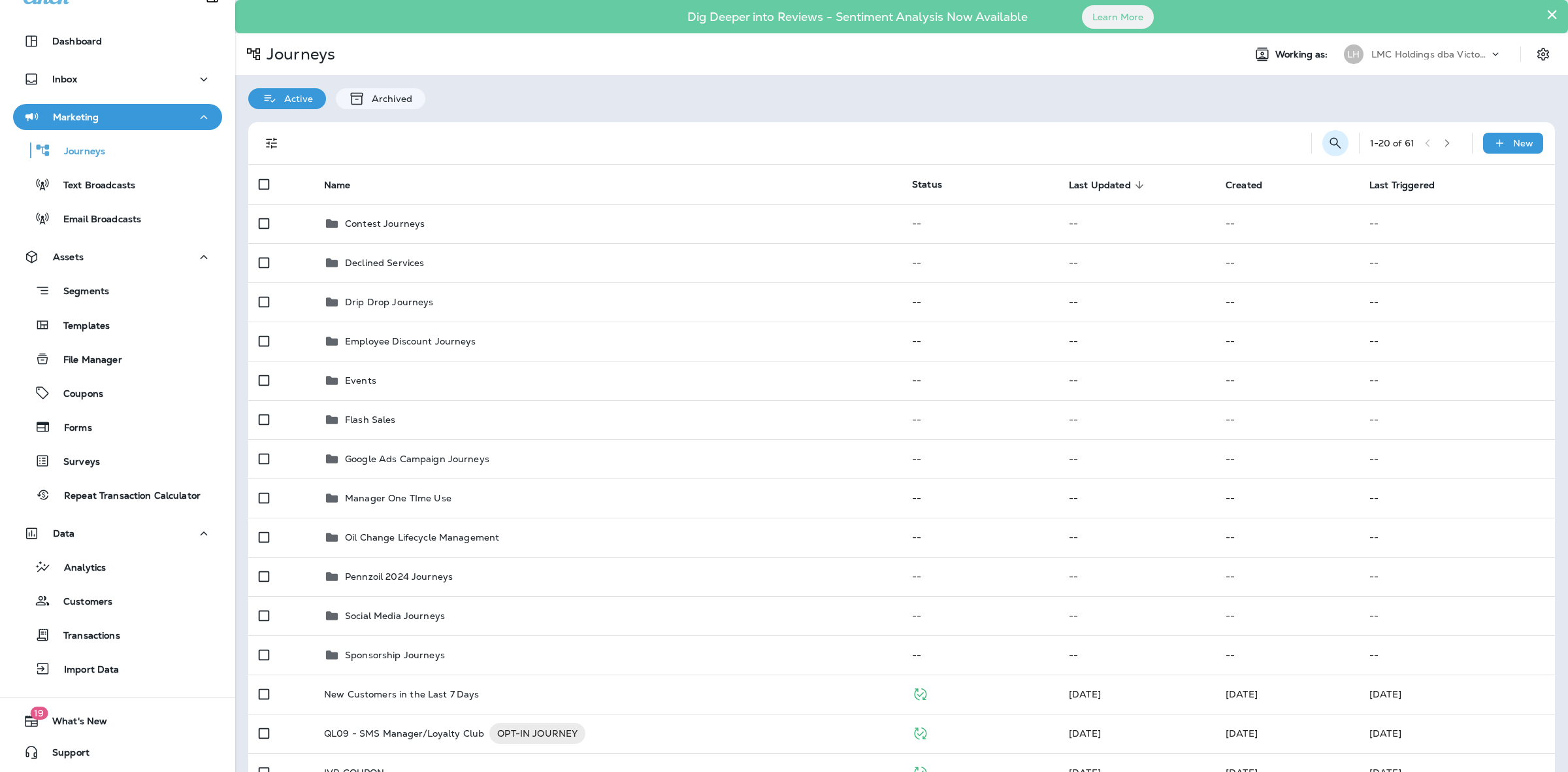
click at [1327, 138] on icon "Search Journeys" at bounding box center [1335, 143] width 16 height 16
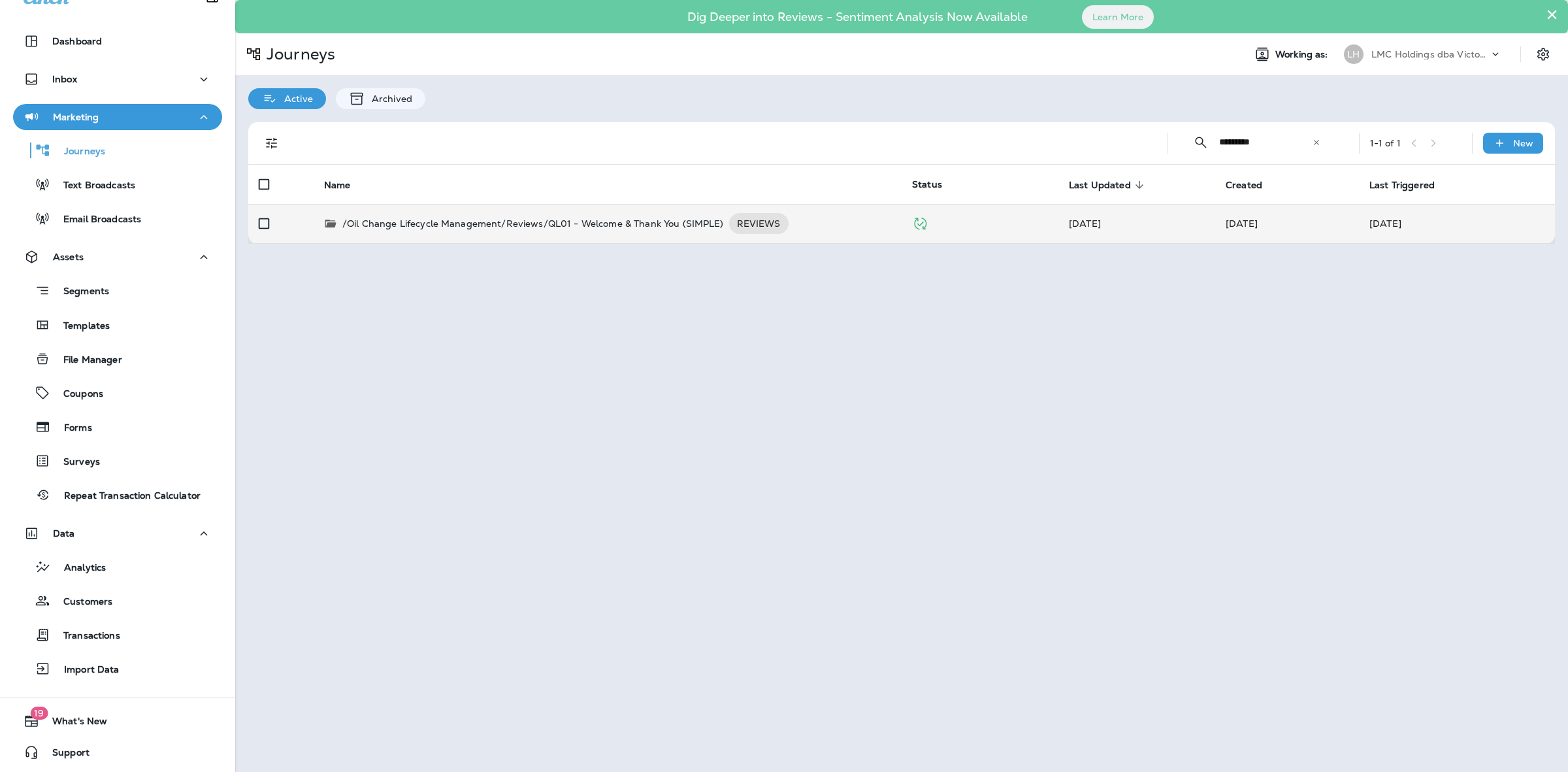
type input "*********"
click at [663, 213] on p "/Oil Change Lifecycle Management/Reviews/QL01 - Welcome & Thank You (SIMPLE)" at bounding box center [533, 224] width 382 height 21
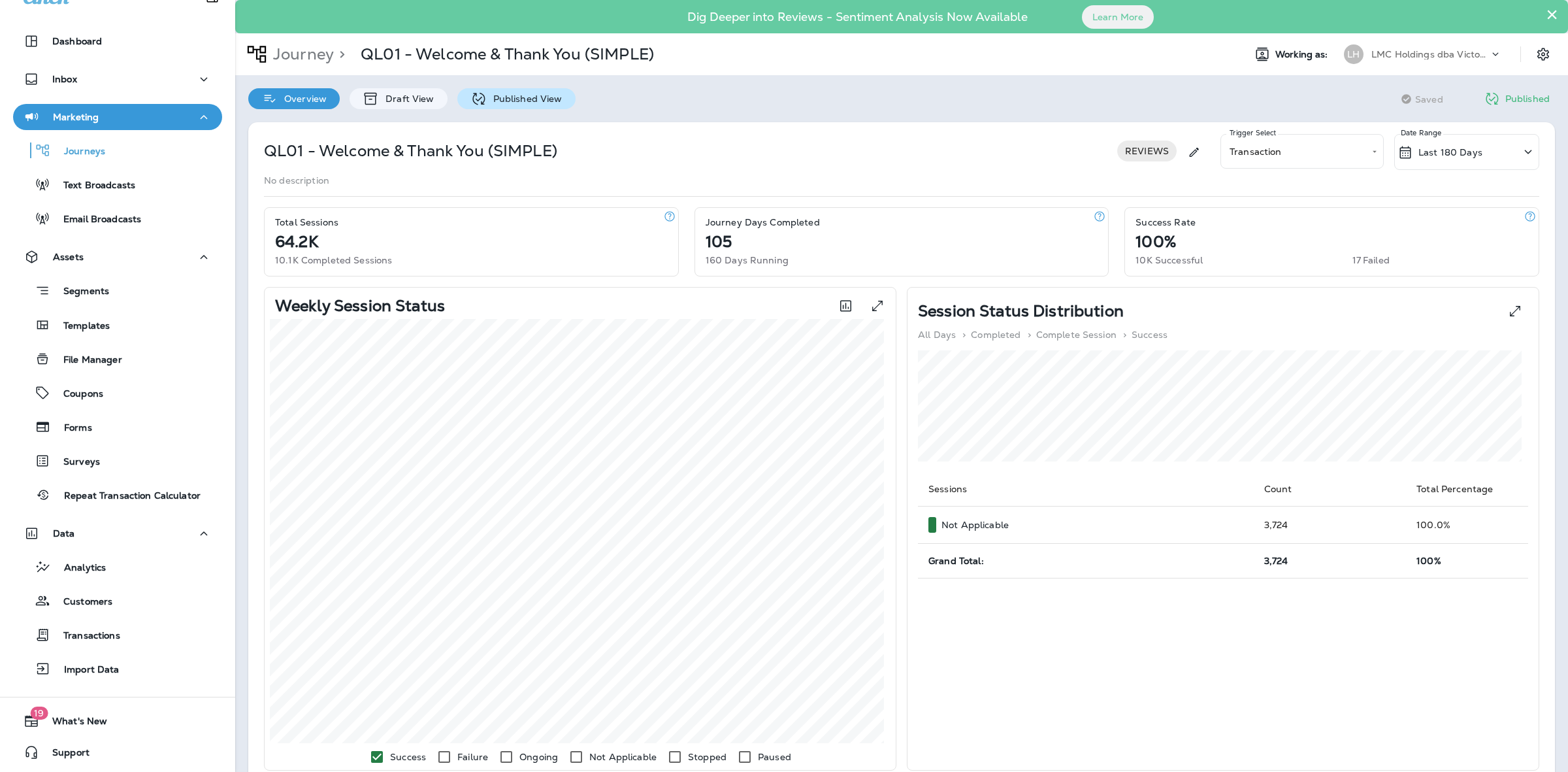
click at [497, 95] on p "Published View" at bounding box center [524, 99] width 76 height 11
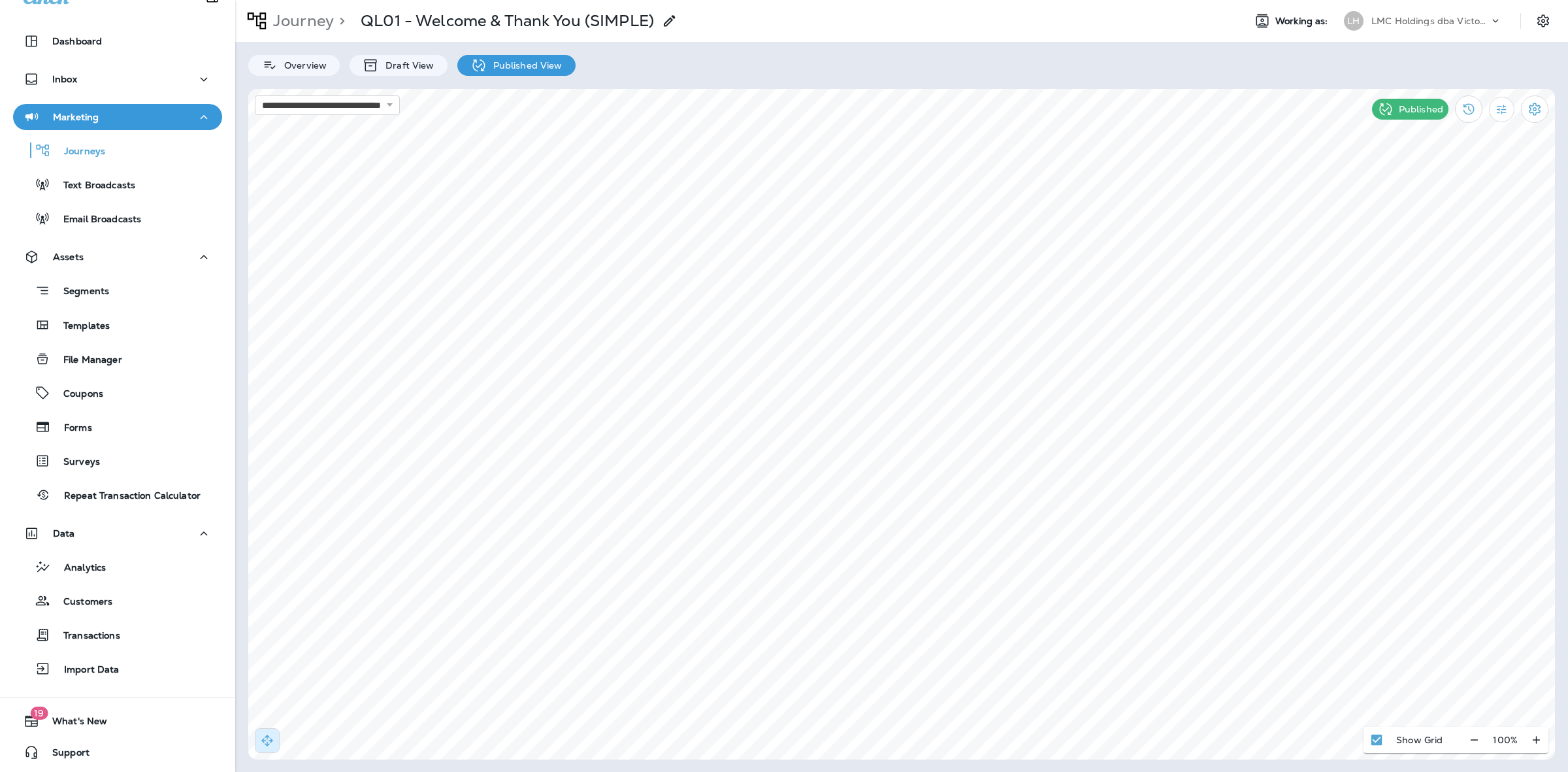
select select "*"
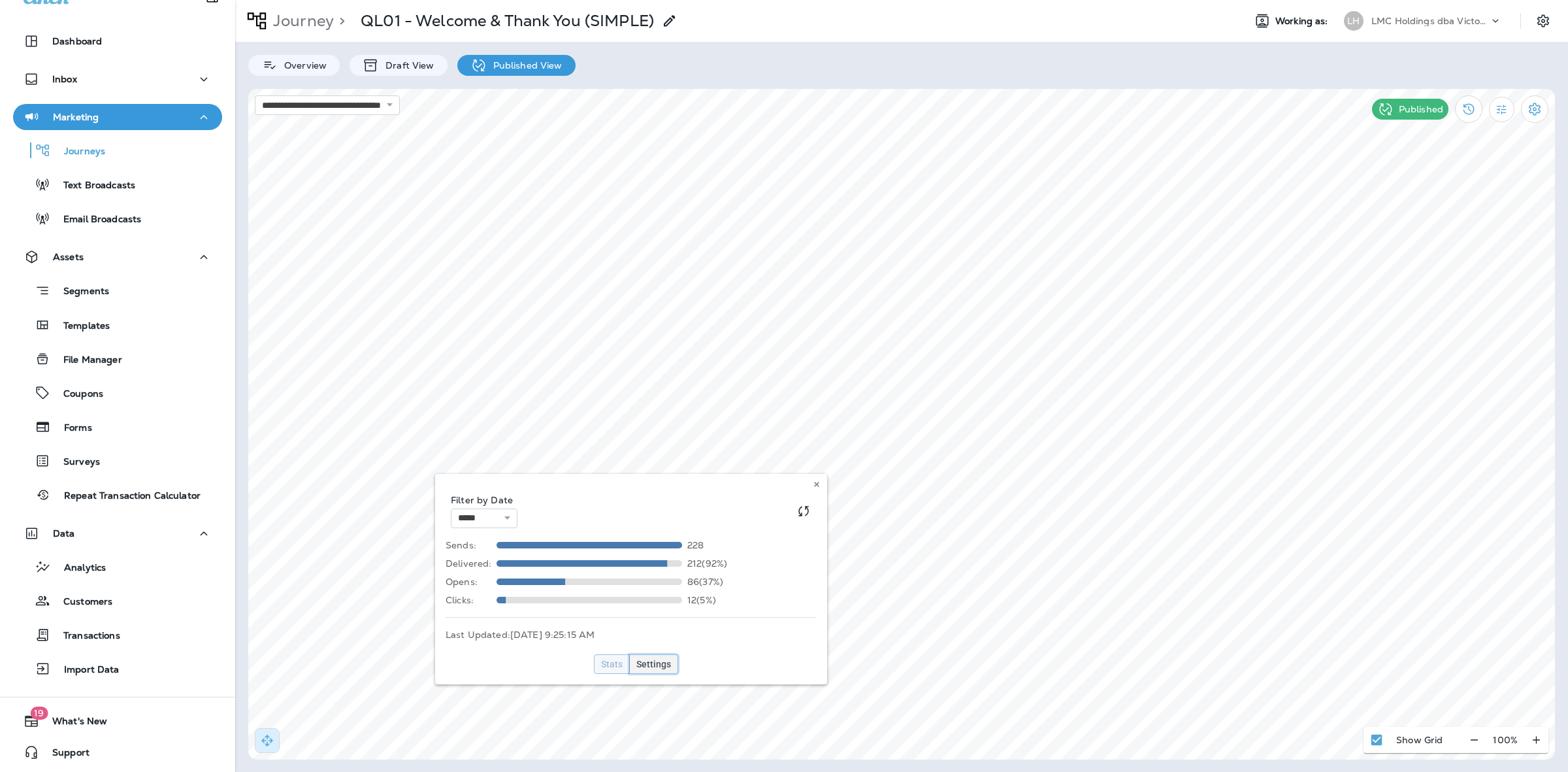
click at [660, 661] on span "Settings" at bounding box center [653, 664] width 35 height 9
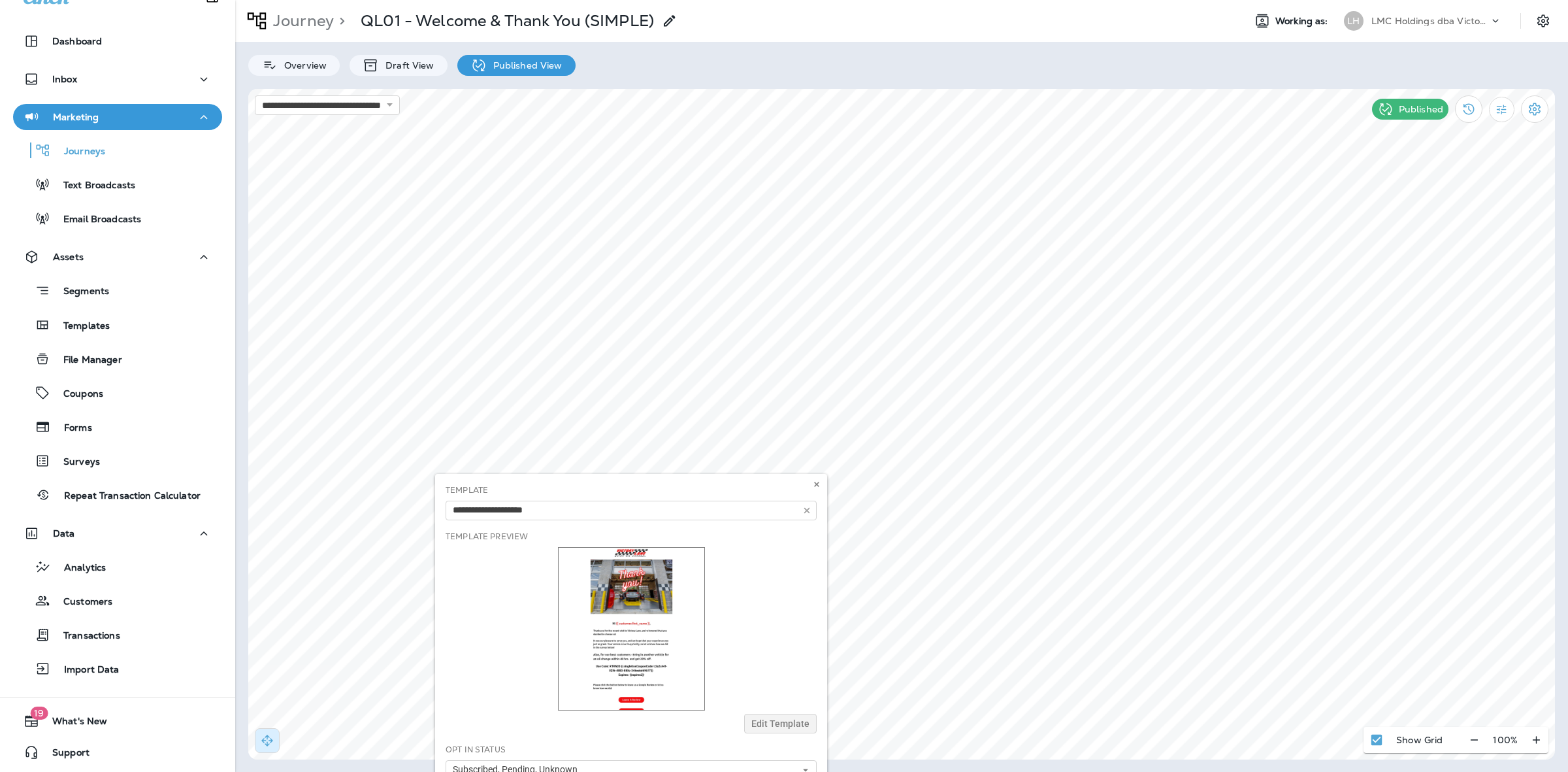
click at [738, 644] on div "Template 1175 3150 New Hours $15 June Email $15 Template for Email 2025 Draft D…" at bounding box center [631, 677] width 392 height 406
click at [662, 613] on div "Template 1175 3150 New Hours $15 June Email $15 Template for Email 2025 Draft D…" at bounding box center [631, 677] width 392 height 406
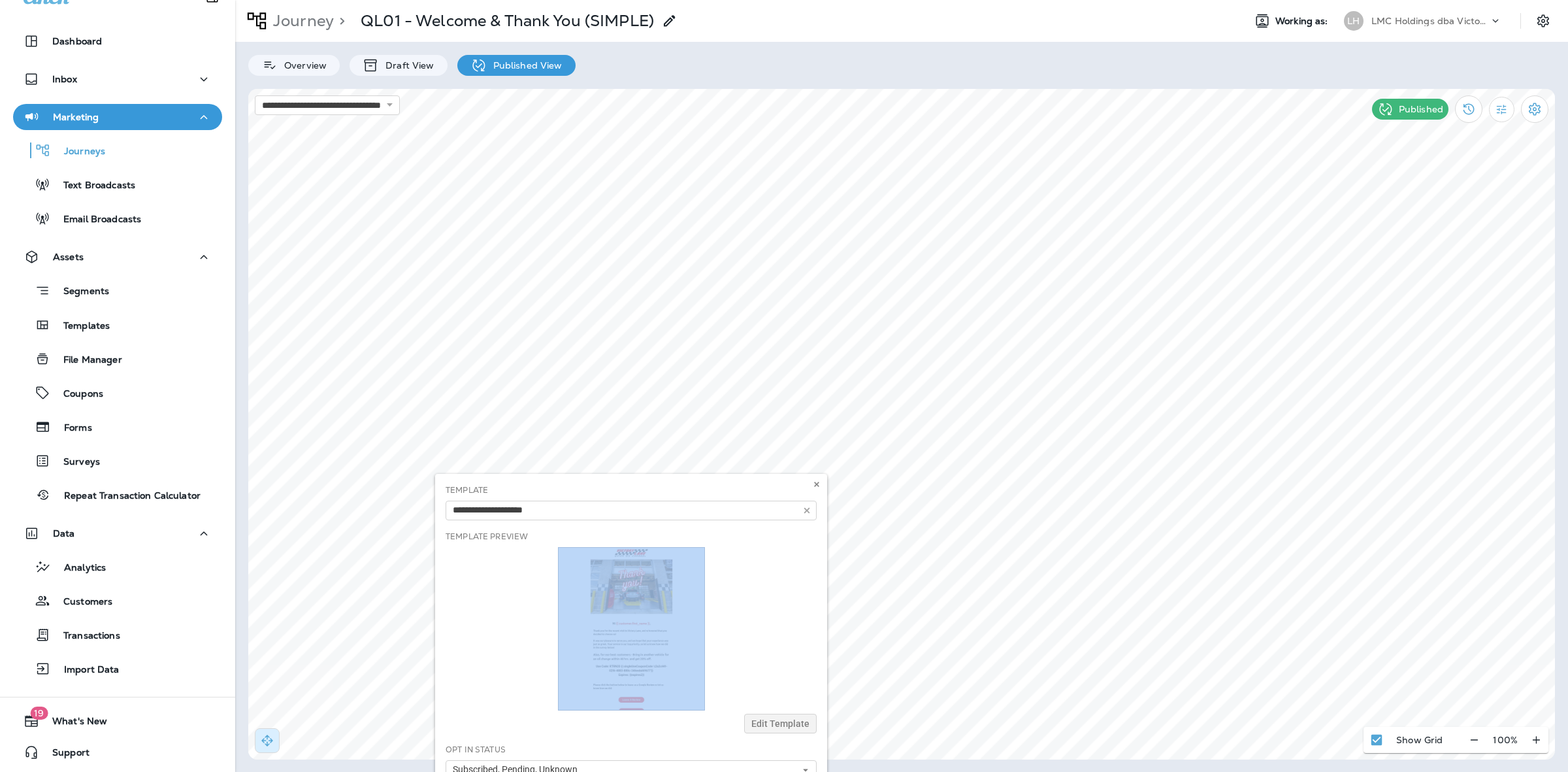
click at [664, 613] on div "Template 1175 3150 New Hours $15 June Email $15 Template for Email 2025 Draft D…" at bounding box center [631, 677] width 392 height 406
click at [663, 613] on div "Template 1175 3150 New Hours $15 June Email $15 Template for Email 2025 Draft D…" at bounding box center [631, 677] width 392 height 406
click at [801, 636] on div "Template 1175 3150 New Hours $15 June Email $15 Template for Email 2025 Draft D…" at bounding box center [631, 677] width 392 height 406
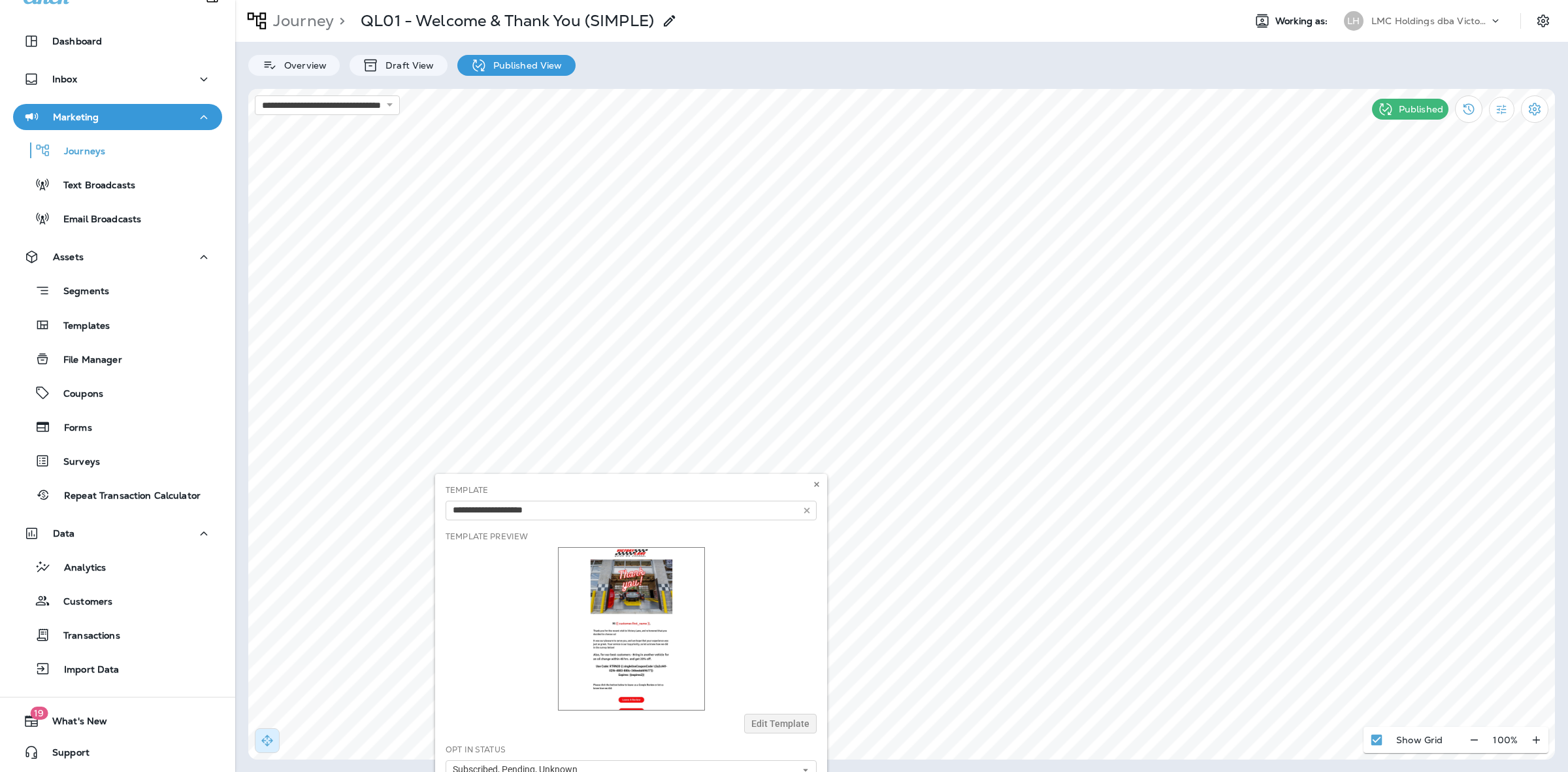
click at [785, 725] on div "Template 1175 3150 New Hours $15 June Email $15 Template for Email 2025 Draft D…" at bounding box center [631, 677] width 392 height 406
click at [784, 725] on div "Template 1175 3150 New Hours $15 June Email $15 Template for Email 2025 Draft D…" at bounding box center [631, 677] width 392 height 406
click at [770, 603] on div "Template 1175 3150 New Hours $15 June Email $15 Template for Email 2025 Draft D…" at bounding box center [631, 677] width 392 height 406
click at [818, 485] on icon at bounding box center [817, 485] width 8 height 8
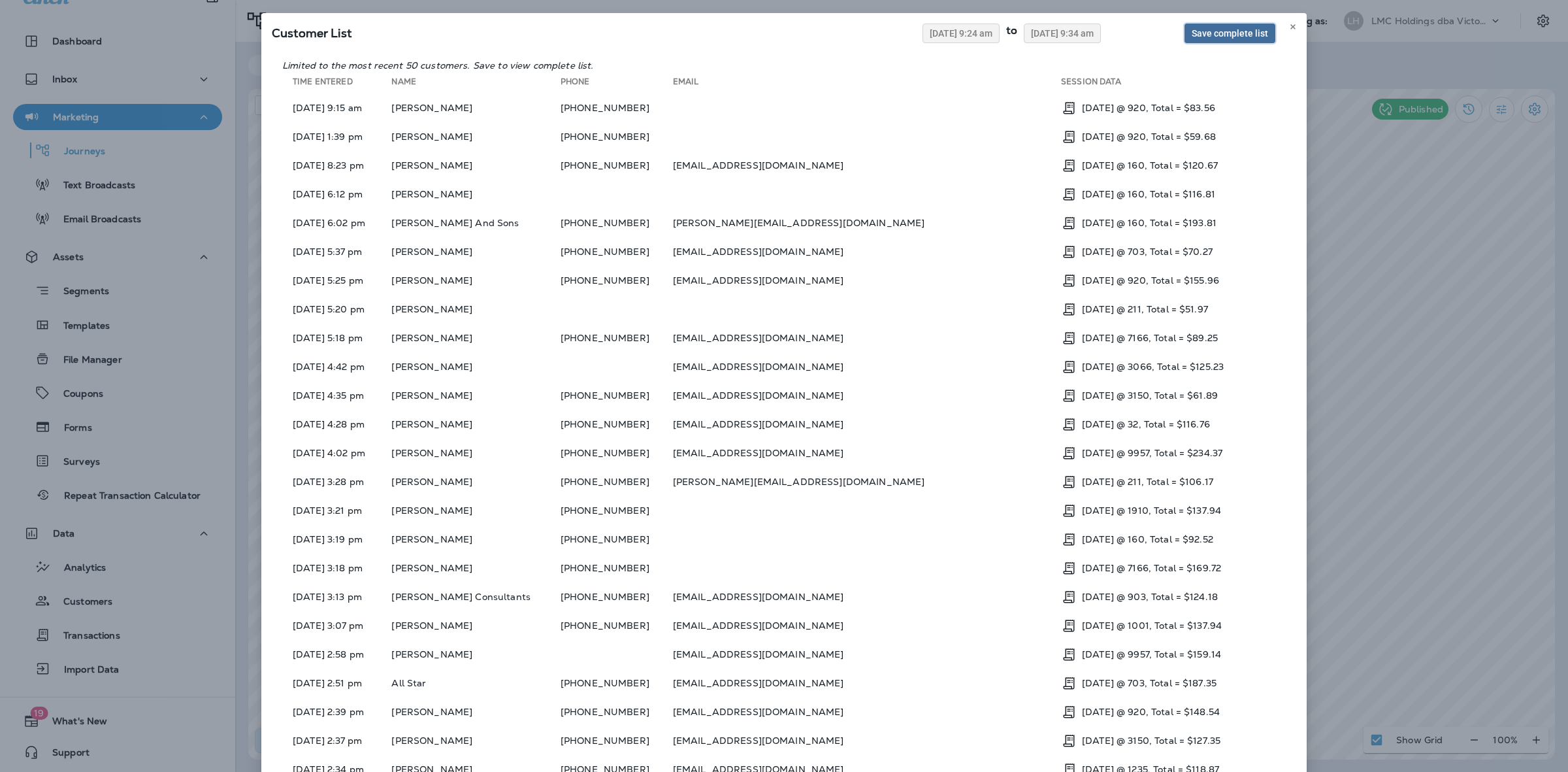
click at [1205, 30] on span "Save complete list" at bounding box center [1230, 34] width 76 height 9
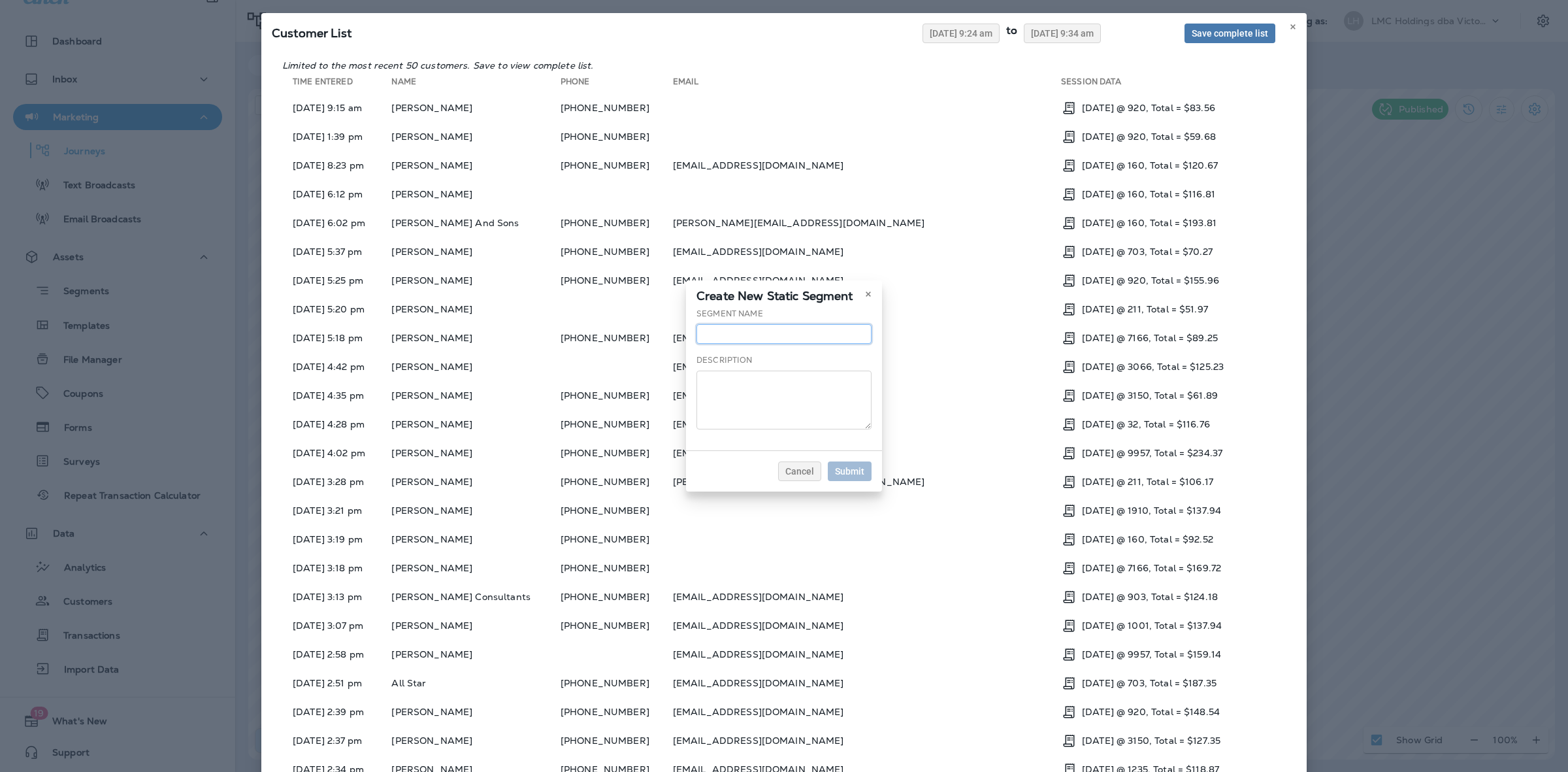
click at [735, 321] on div "Segment Name" at bounding box center [784, 326] width 175 height 36
type input "**********"
click at [856, 468] on span "Submit" at bounding box center [850, 471] width 30 height 9
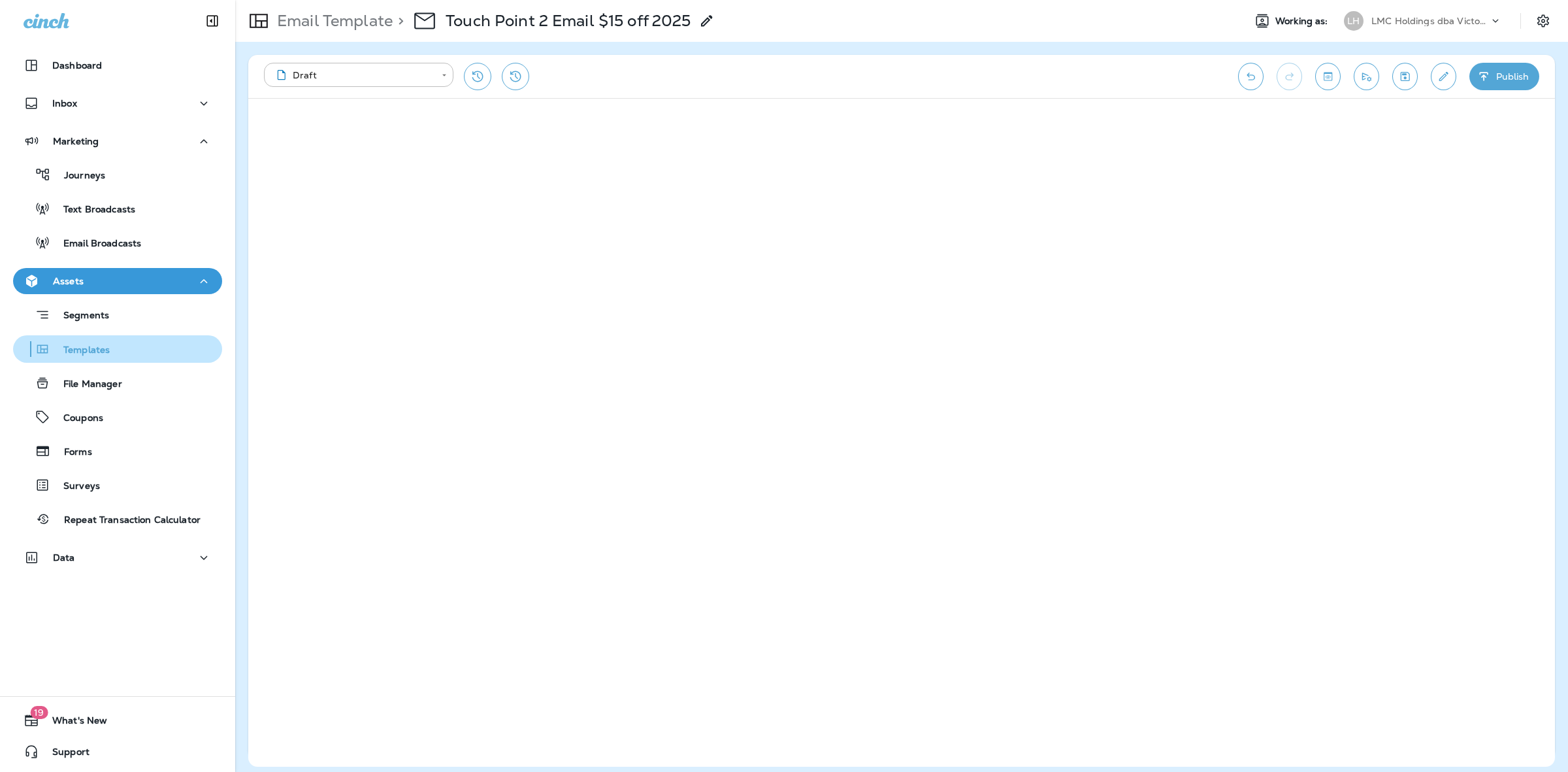
click at [96, 345] on p "Templates" at bounding box center [80, 350] width 59 height 12
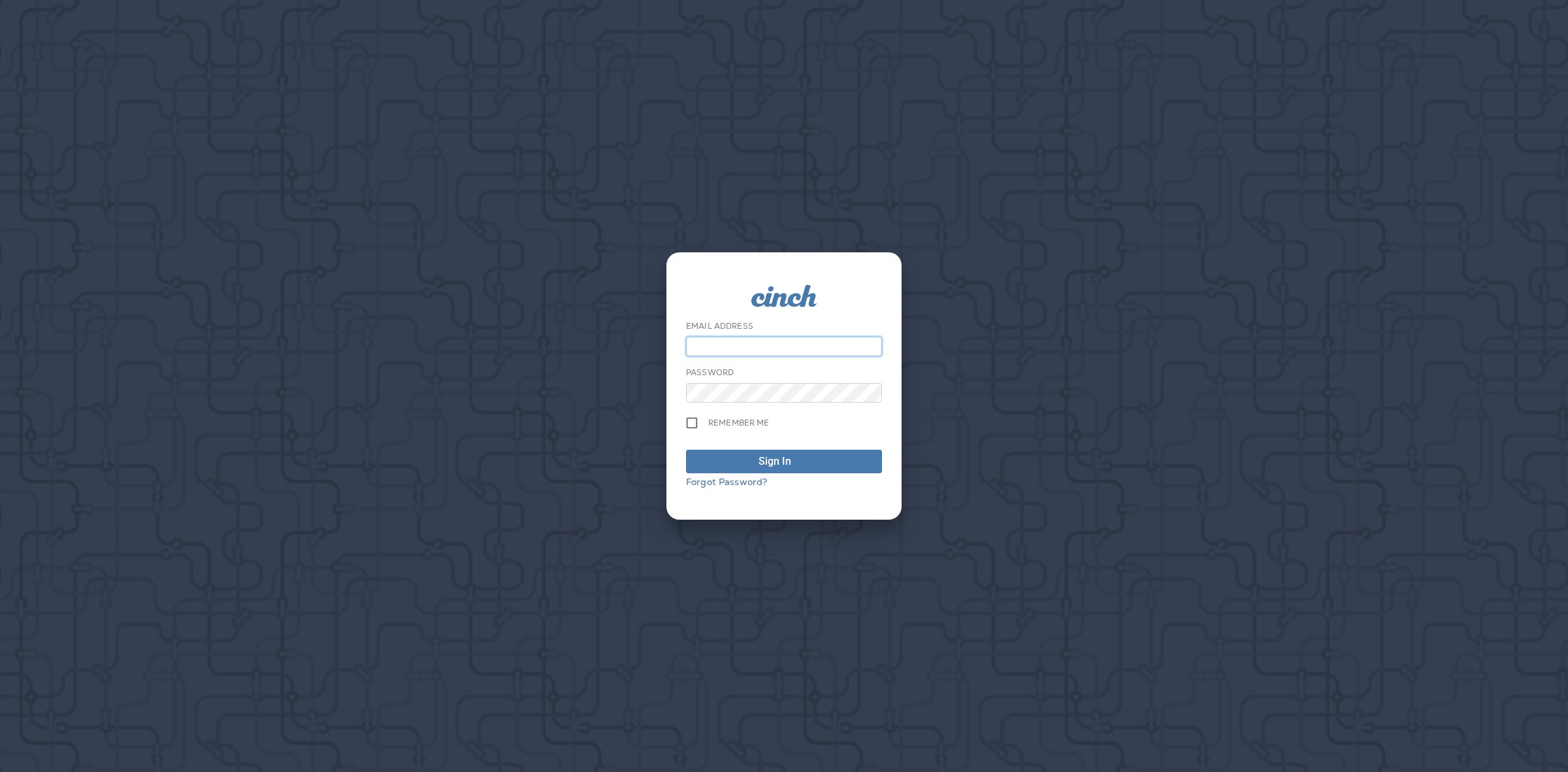
type input "**********"
click at [797, 465] on div "submit" at bounding box center [803, 462] width 13 height 16
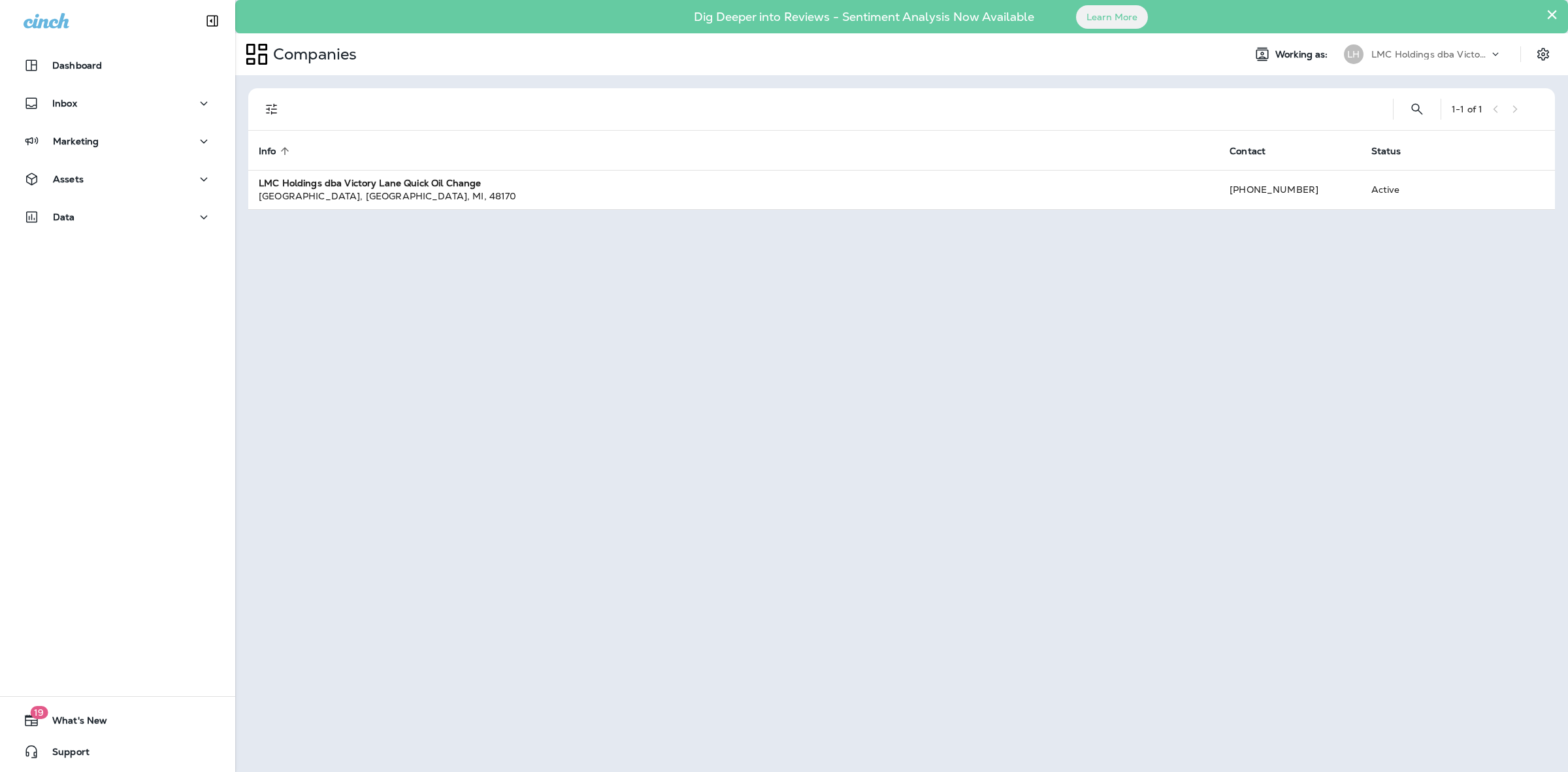
click at [137, 231] on div "Data" at bounding box center [118, 220] width 235 height 33
click at [139, 224] on div "Data" at bounding box center [118, 217] width 188 height 16
click at [161, 145] on div "Marketing" at bounding box center [118, 141] width 188 height 16
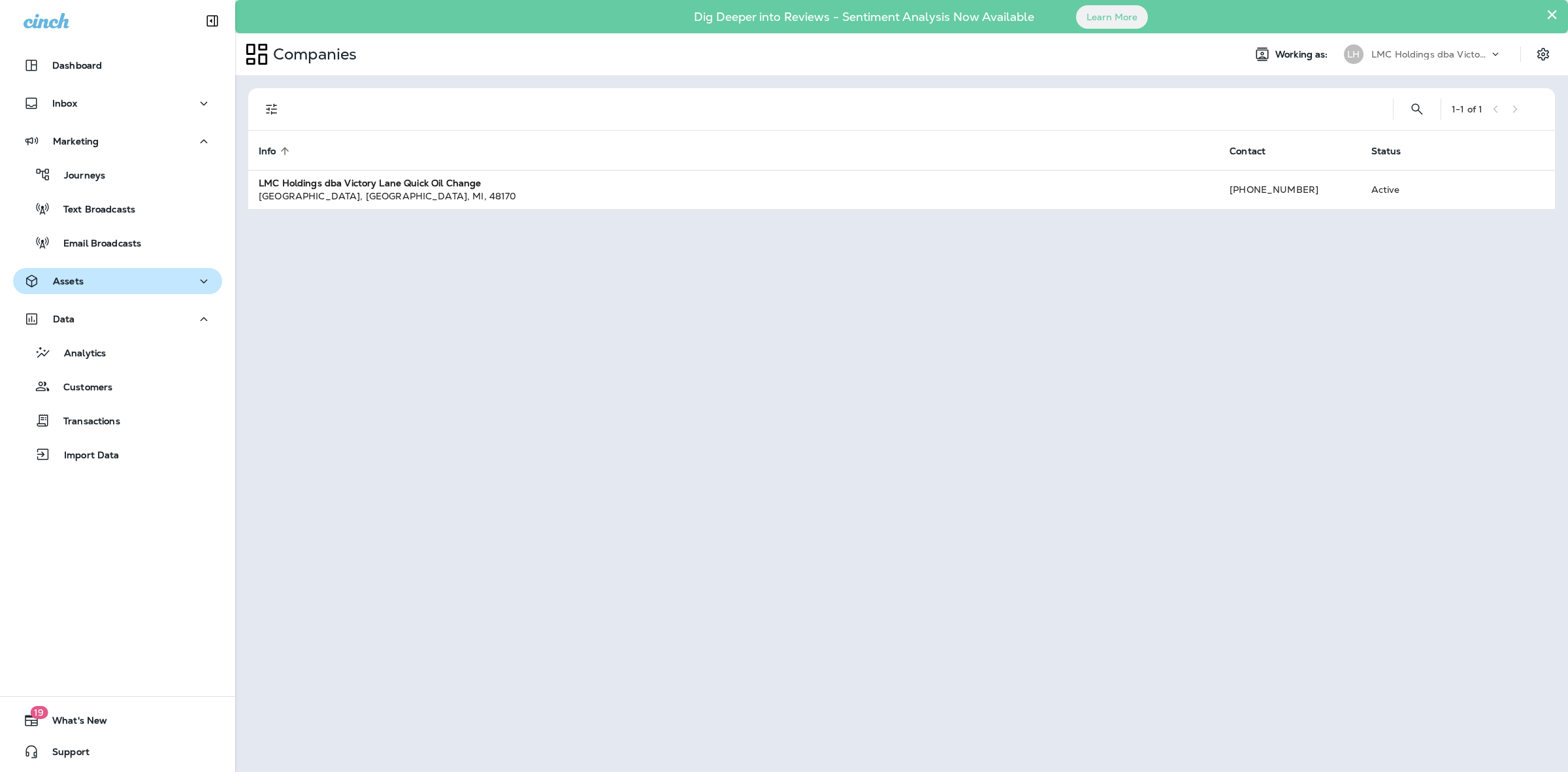
click at [122, 274] on div "Assets" at bounding box center [118, 281] width 188 height 16
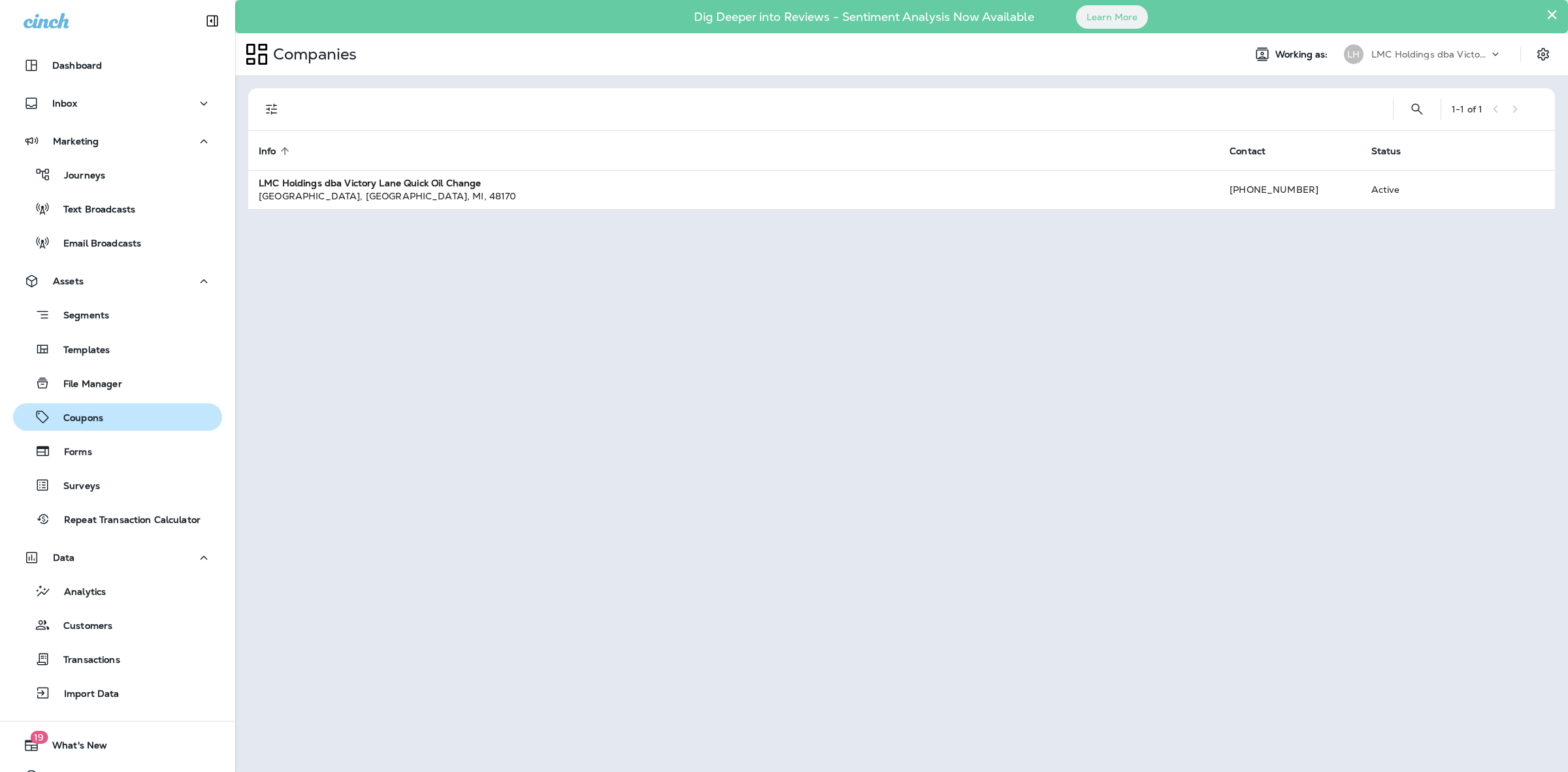
click at [104, 416] on div "Coupons" at bounding box center [118, 417] width 198 height 20
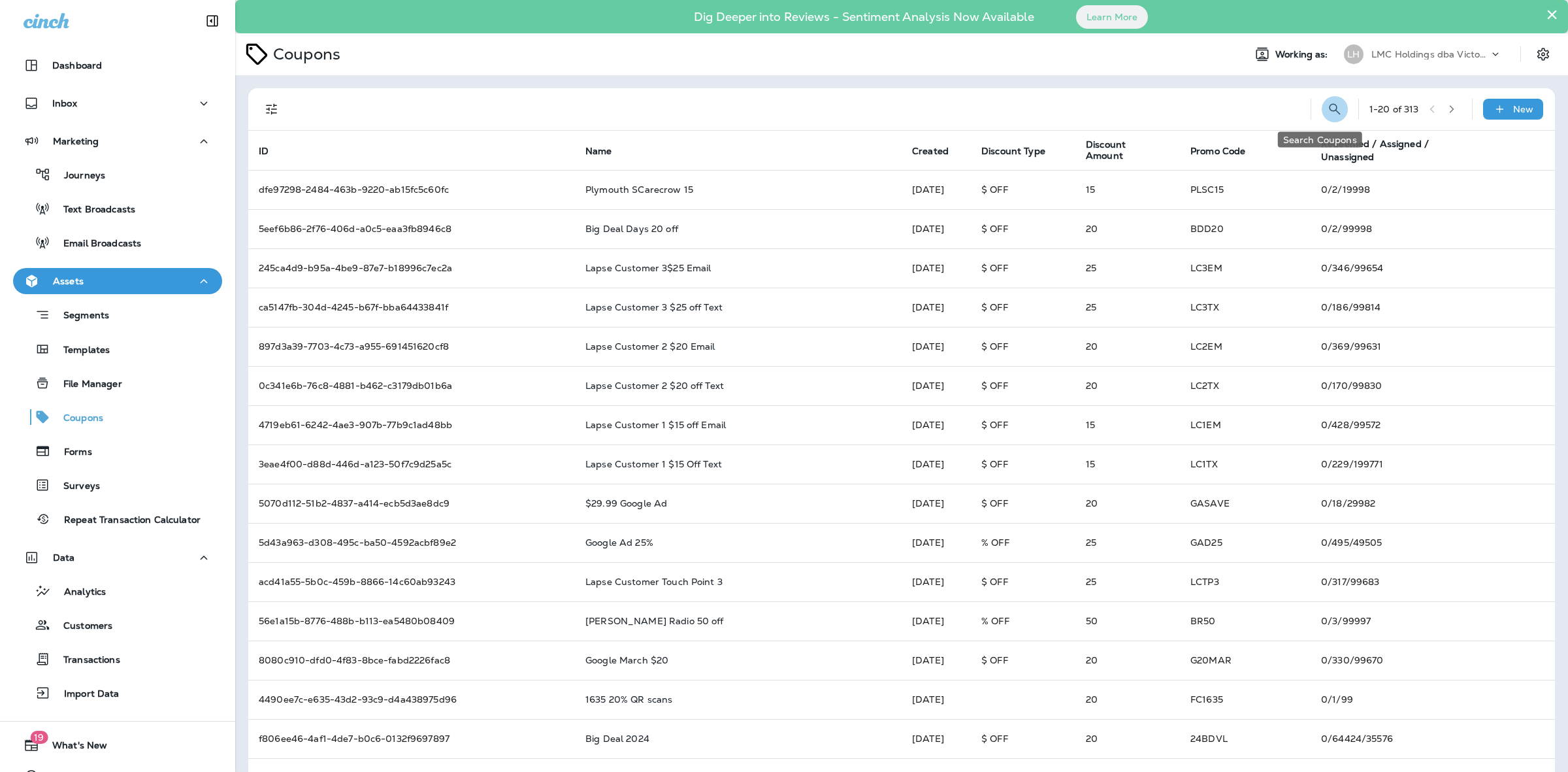
click at [1327, 105] on icon "Search Coupons" at bounding box center [1335, 109] width 16 height 16
type input "*"
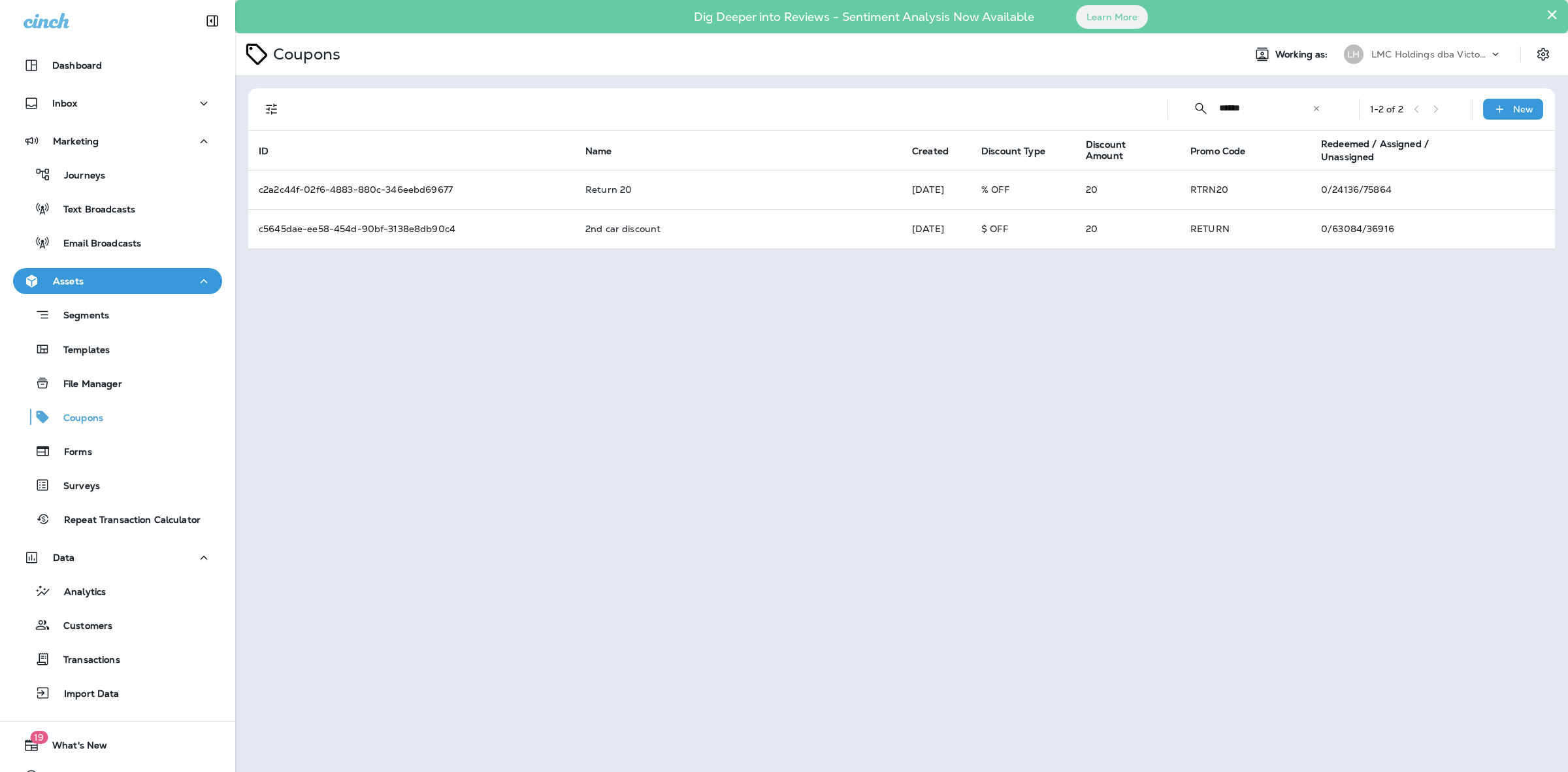
type input "******"
click at [785, 433] on div "× Dig Deeper into Reviews - Sentiment Analysis Now Available Learn More Coupons…" at bounding box center [902, 386] width 1333 height 772
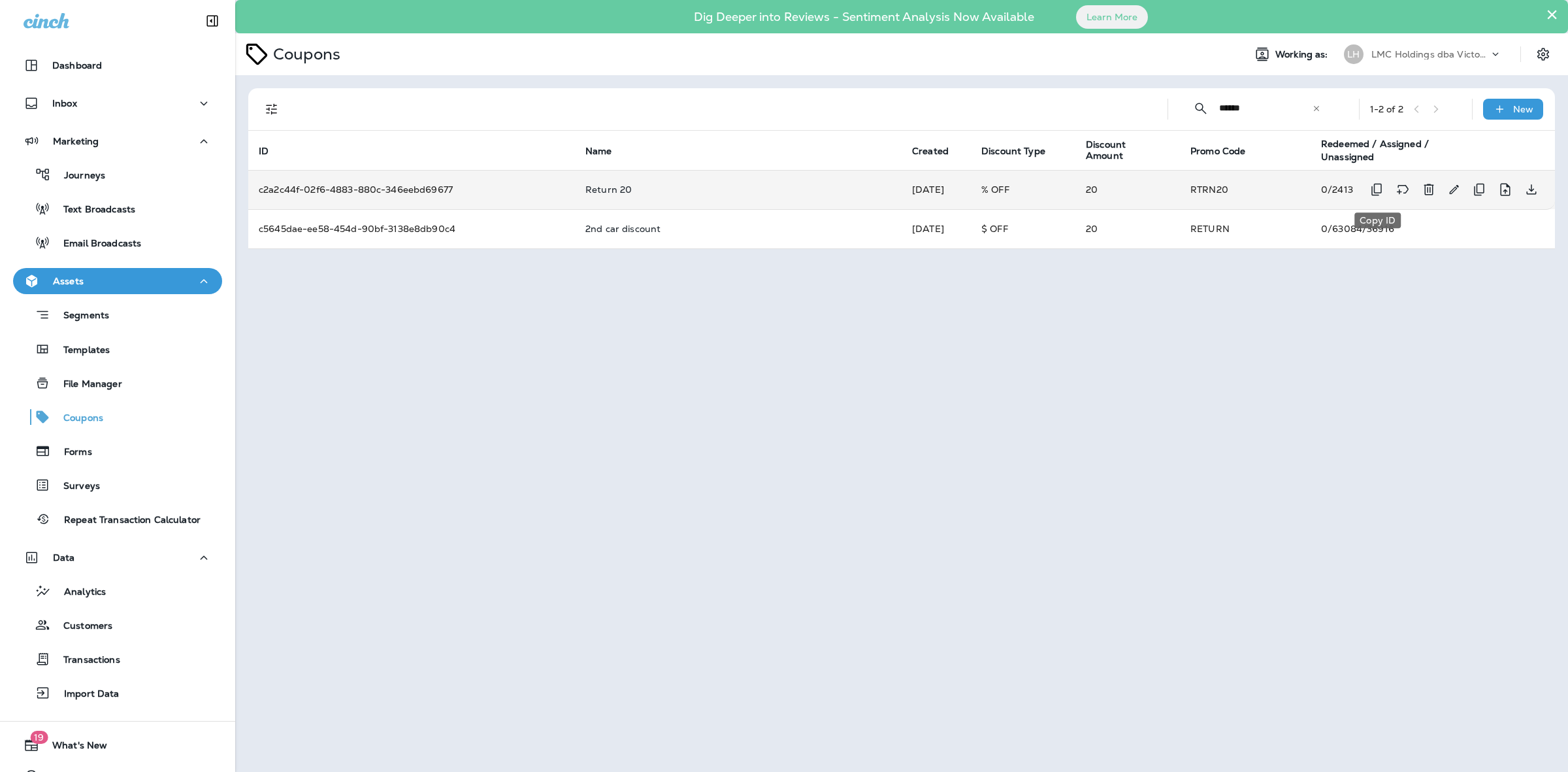
click at [1374, 187] on icon "Copy ID" at bounding box center [1377, 189] width 11 height 12
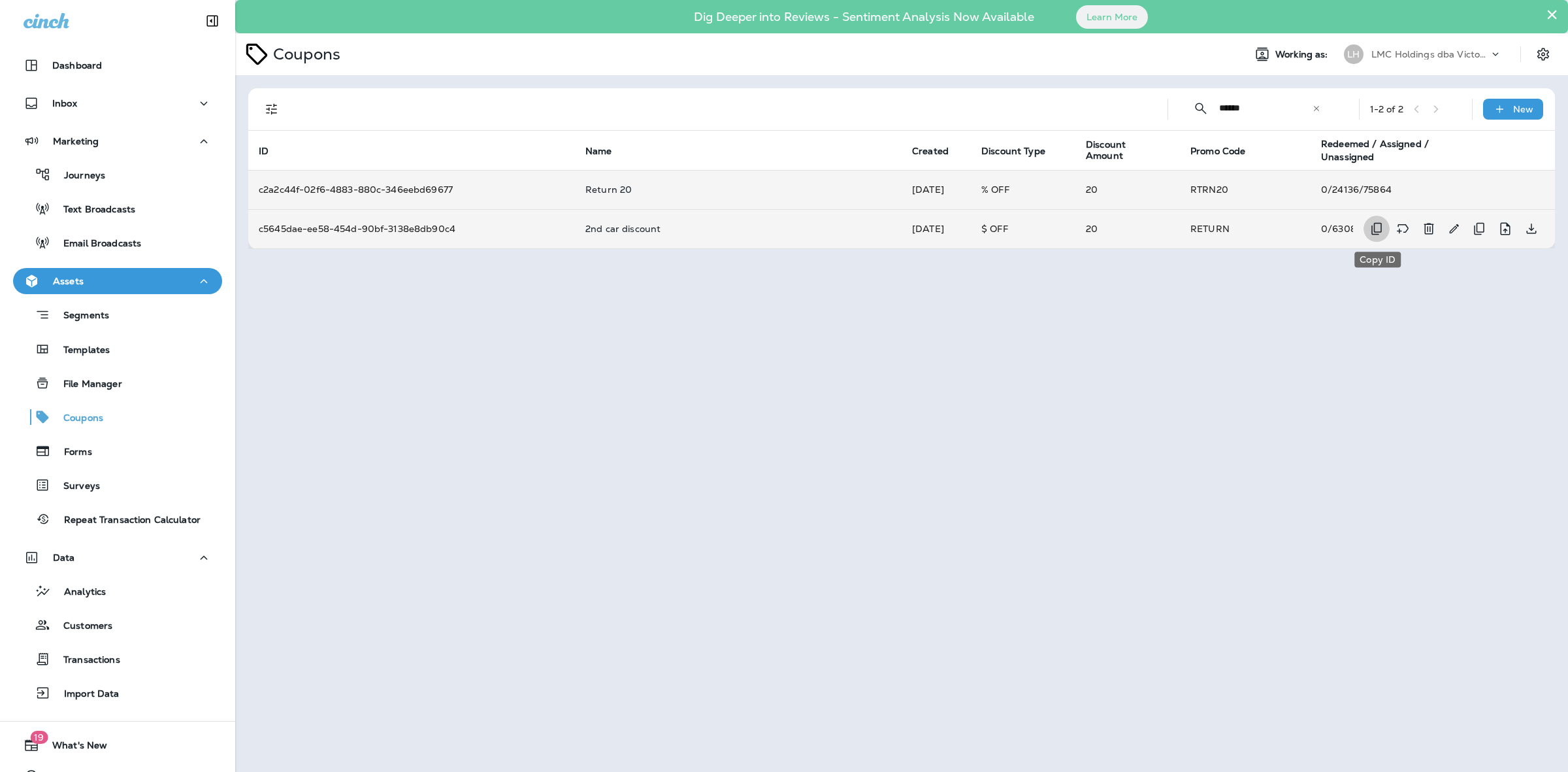
click at [1376, 229] on icon "Copy ID" at bounding box center [1377, 229] width 16 height 16
click at [129, 586] on div "Analytics" at bounding box center [118, 591] width 198 height 20
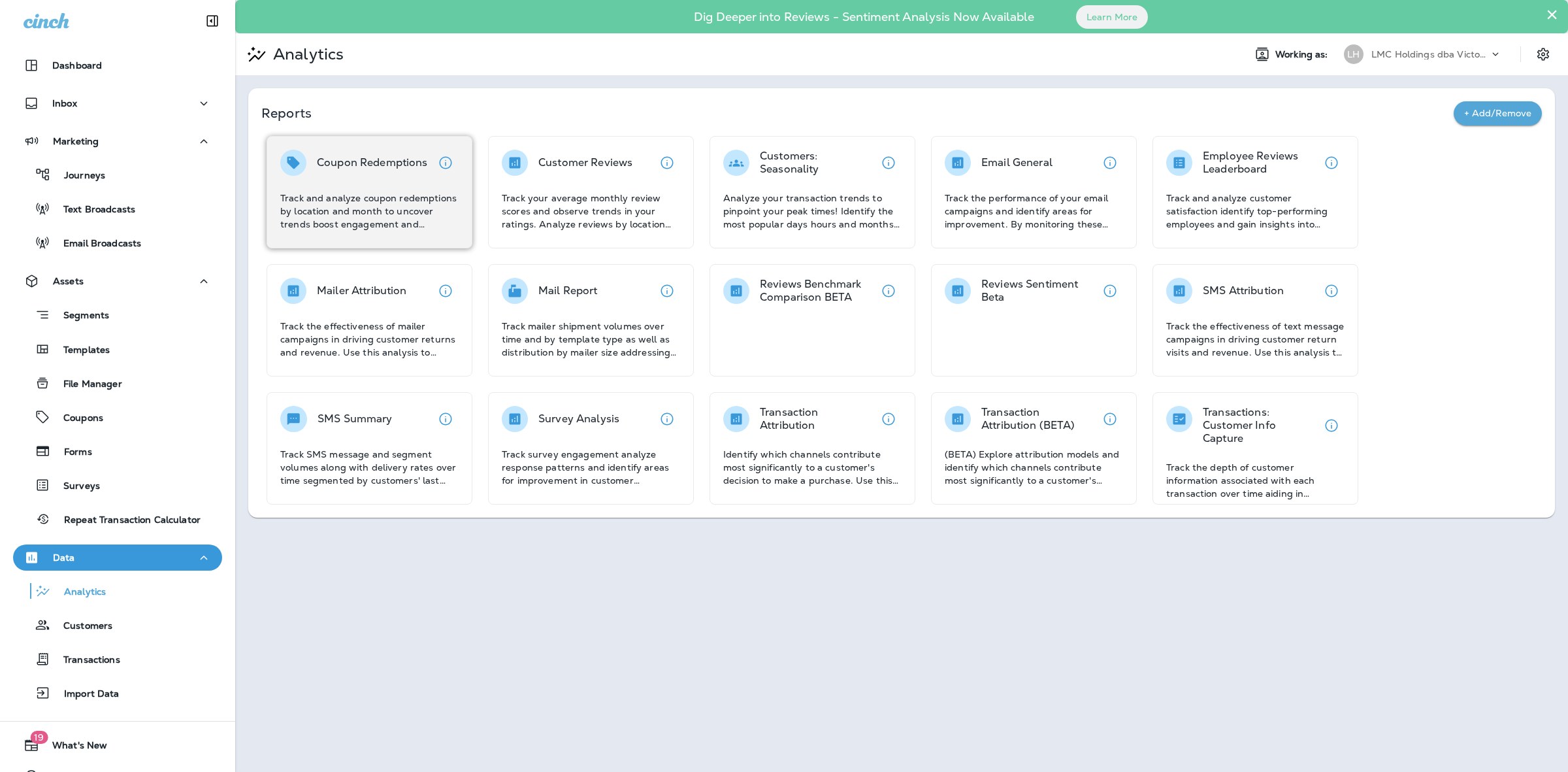
click at [348, 160] on p "Coupon Redemptions" at bounding box center [372, 163] width 111 height 13
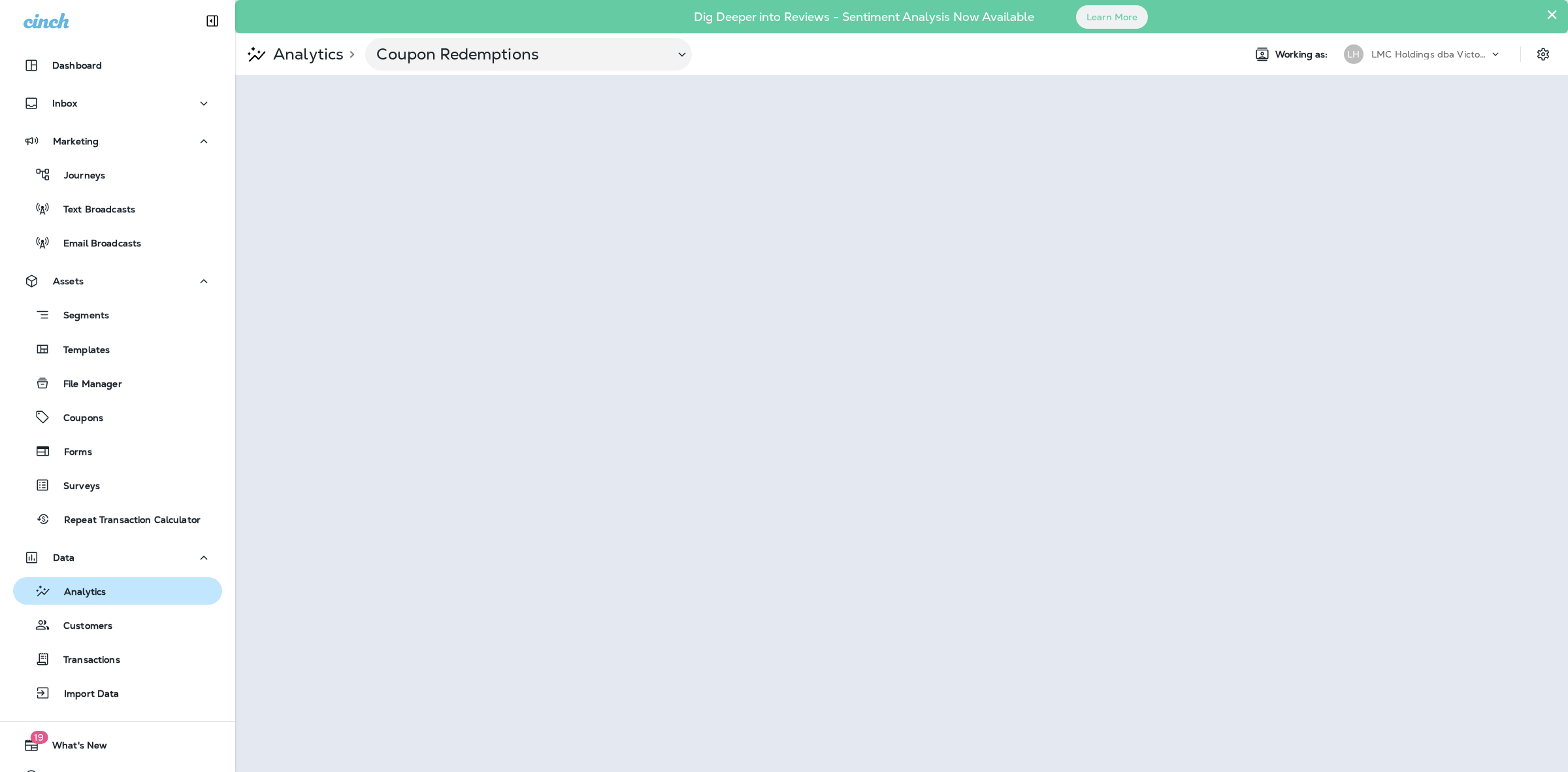
click at [104, 599] on div "Analytics" at bounding box center [62, 591] width 87 height 20
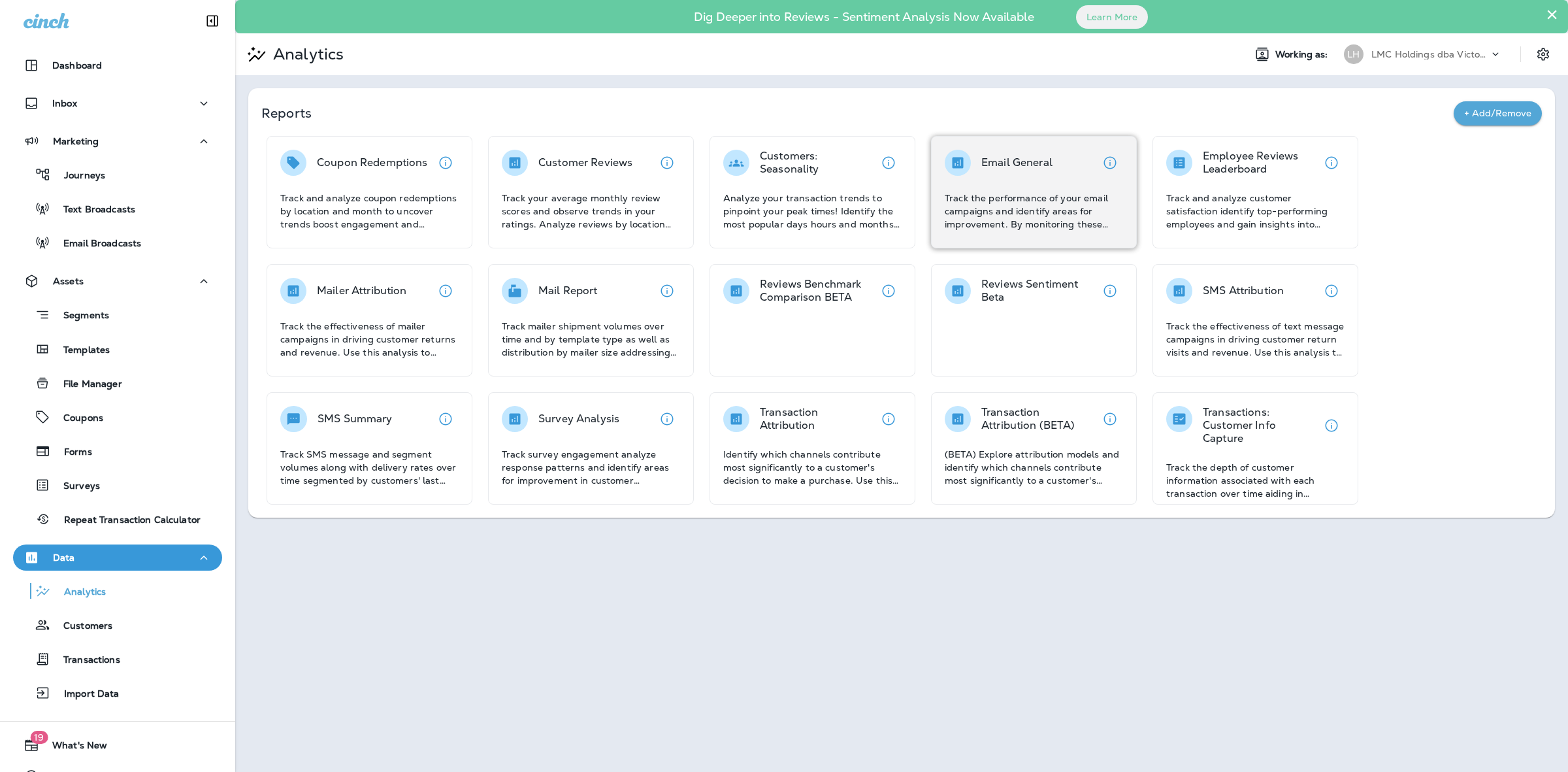
click at [1049, 184] on div "Email General Track the performance of your email campaigns and identify areas …" at bounding box center [1034, 190] width 178 height 81
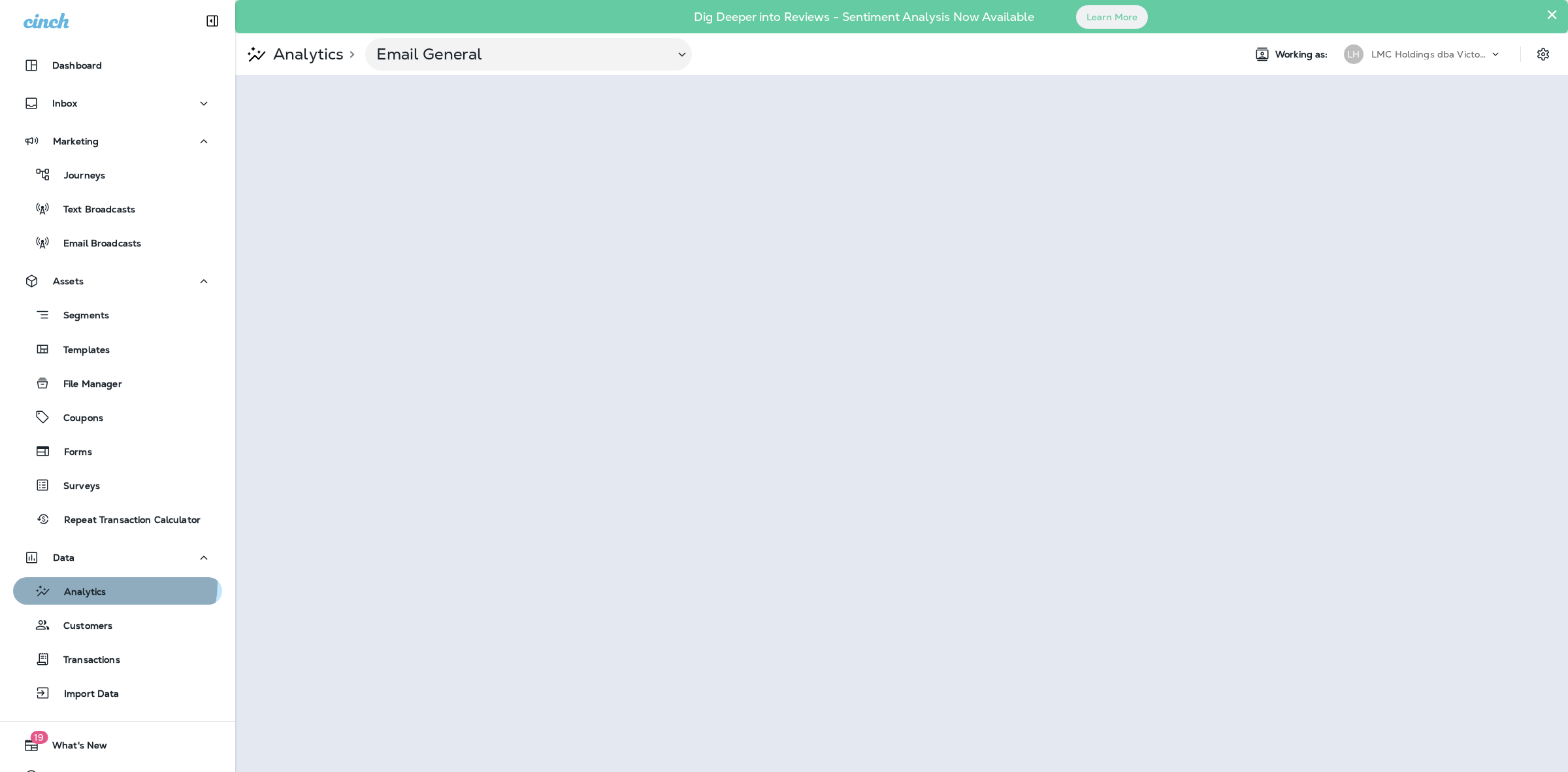
click at [111, 583] on div "Analytics" at bounding box center [118, 591] width 198 height 20
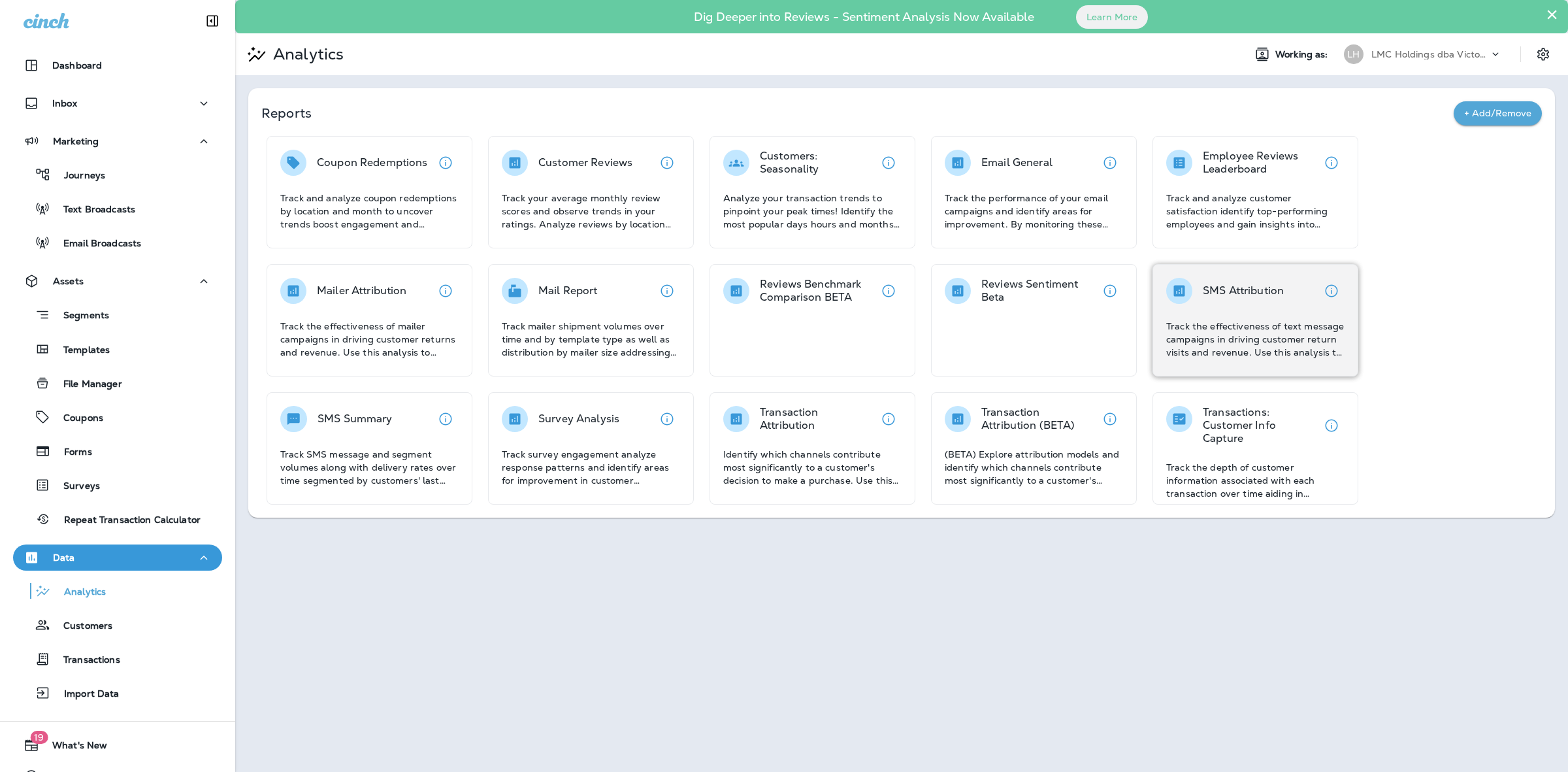
click at [1206, 331] on p "Track the effectiveness of text message campaigns in driving customer return vi…" at bounding box center [1255, 339] width 178 height 39
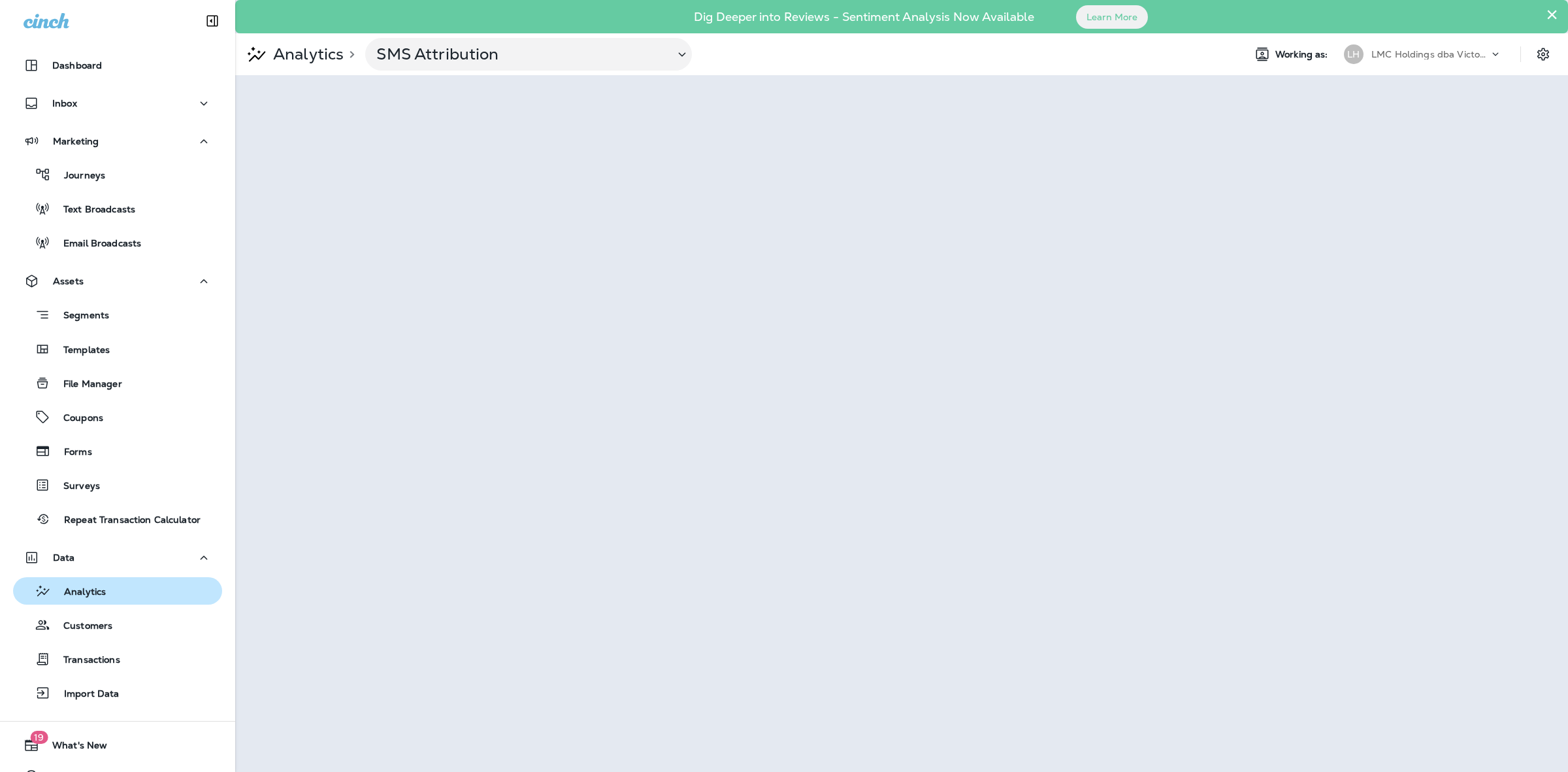
click at [112, 596] on div "Analytics" at bounding box center [118, 591] width 198 height 20
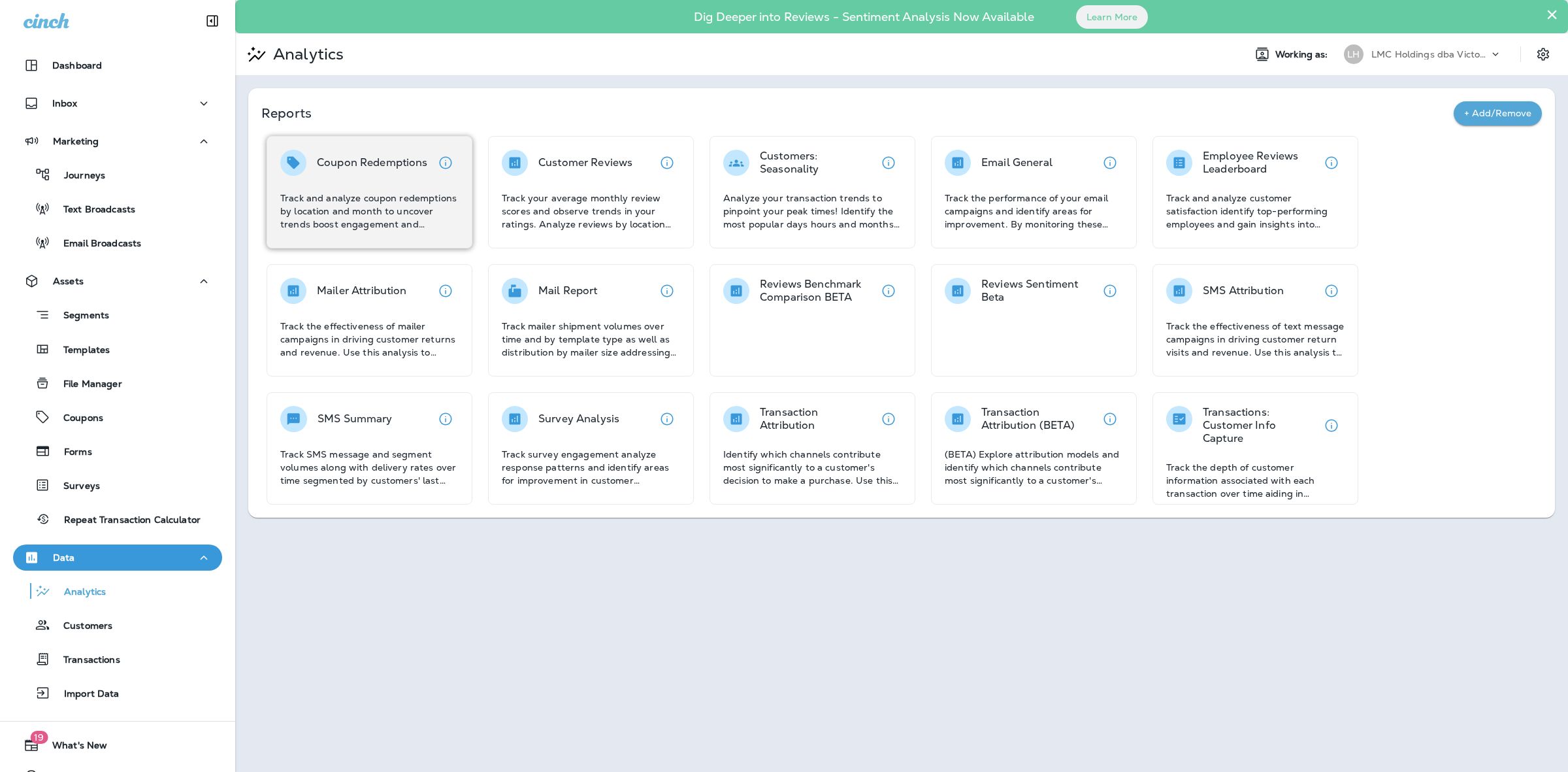
click at [354, 190] on div "Coupon Redemptions Track and analyze coupon redemptions by location and month t…" at bounding box center [369, 190] width 178 height 81
